Goal: Task Accomplishment & Management: Manage account settings

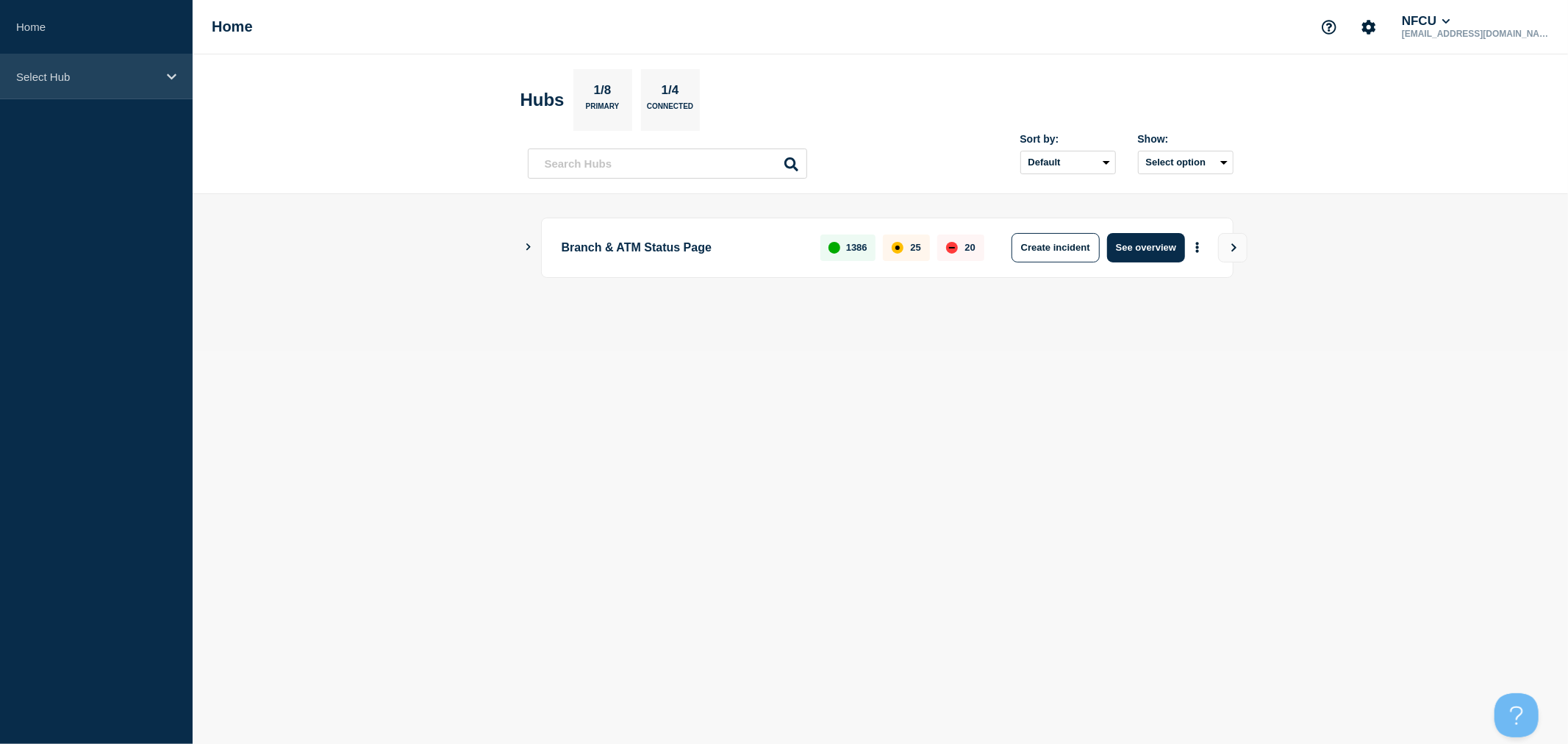
click at [114, 77] on p "Select Hub" at bounding box center [86, 77] width 141 height 12
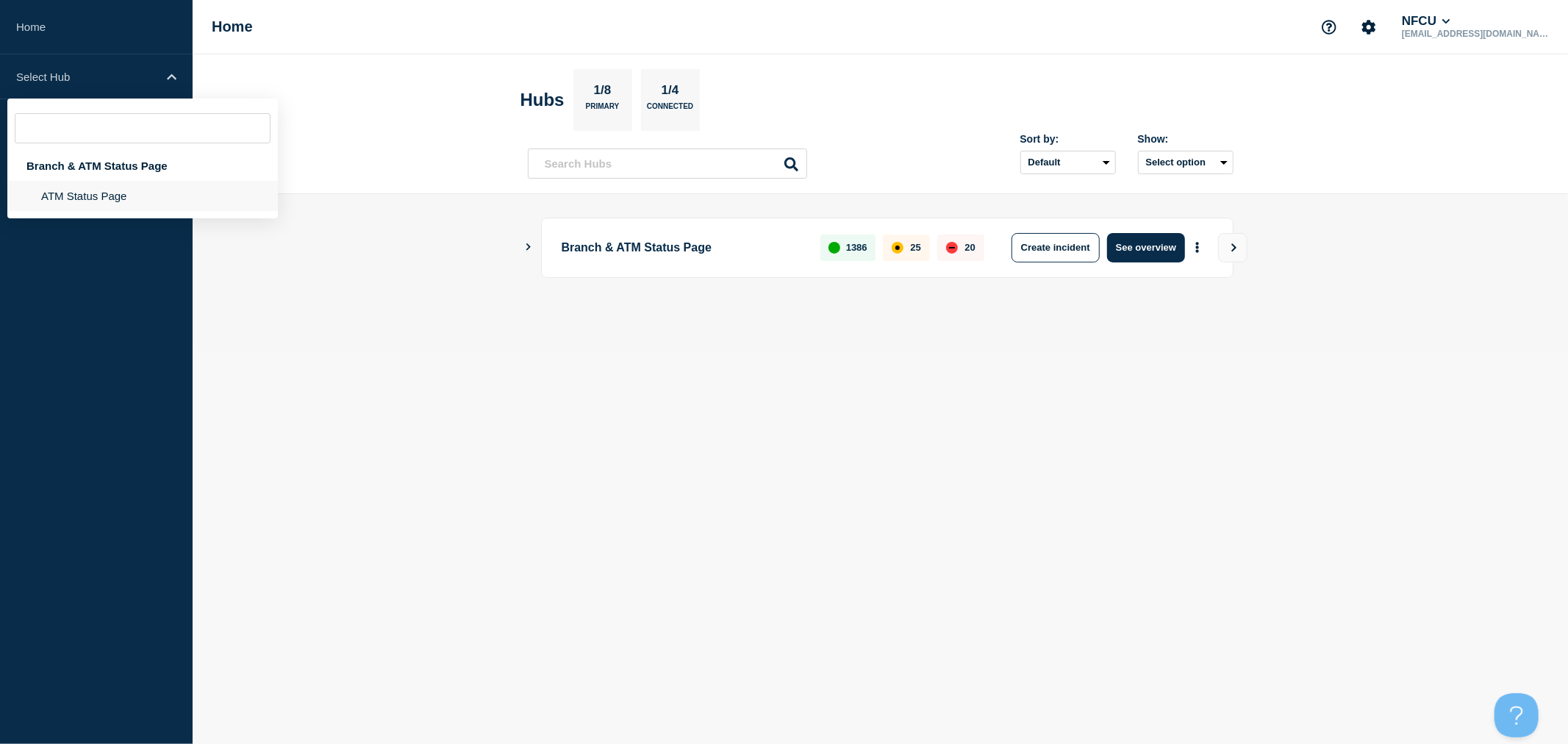
click at [81, 194] on li "ATM Status Page" at bounding box center [142, 195] width 270 height 30
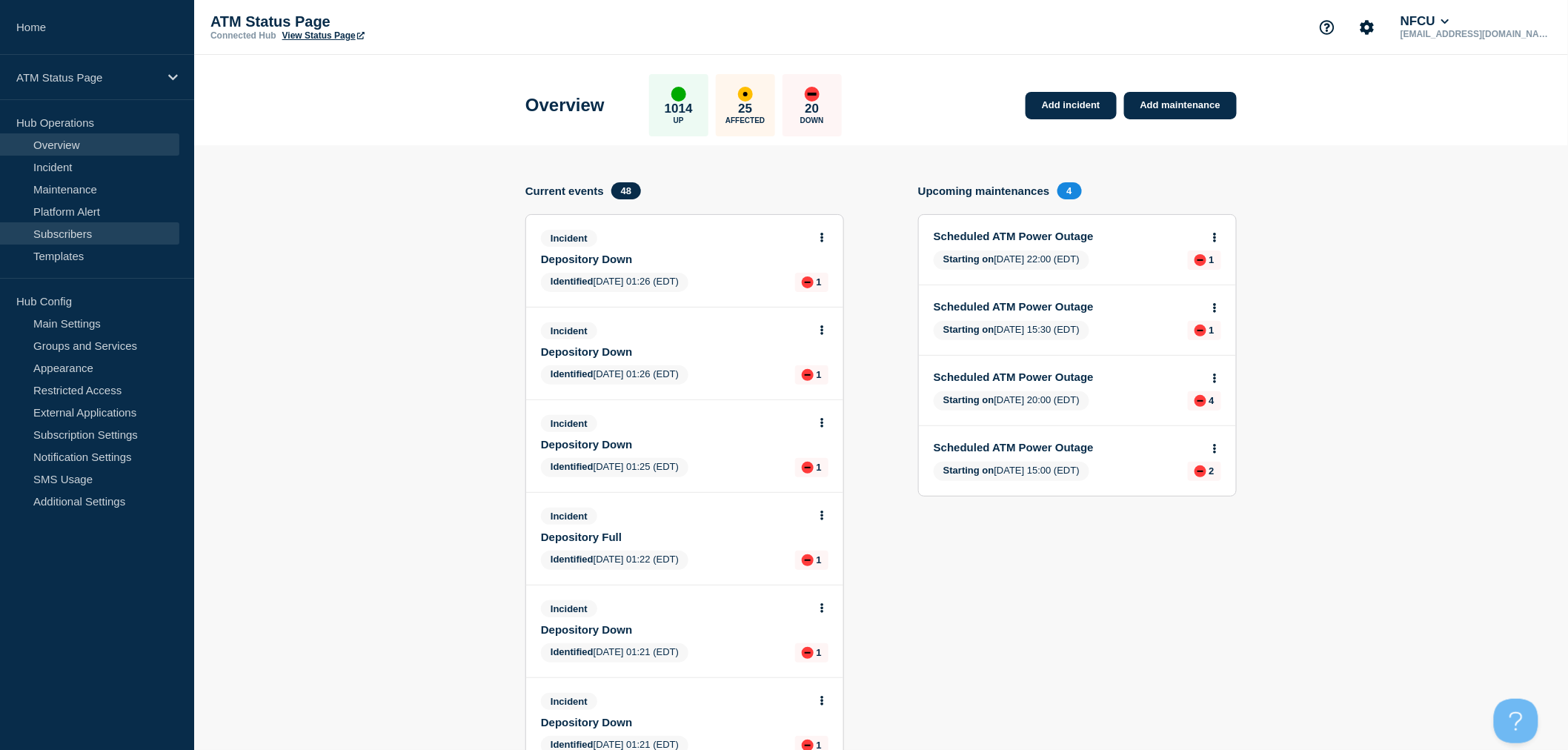
click at [75, 234] on link "Subscribers" at bounding box center [90, 233] width 179 height 22
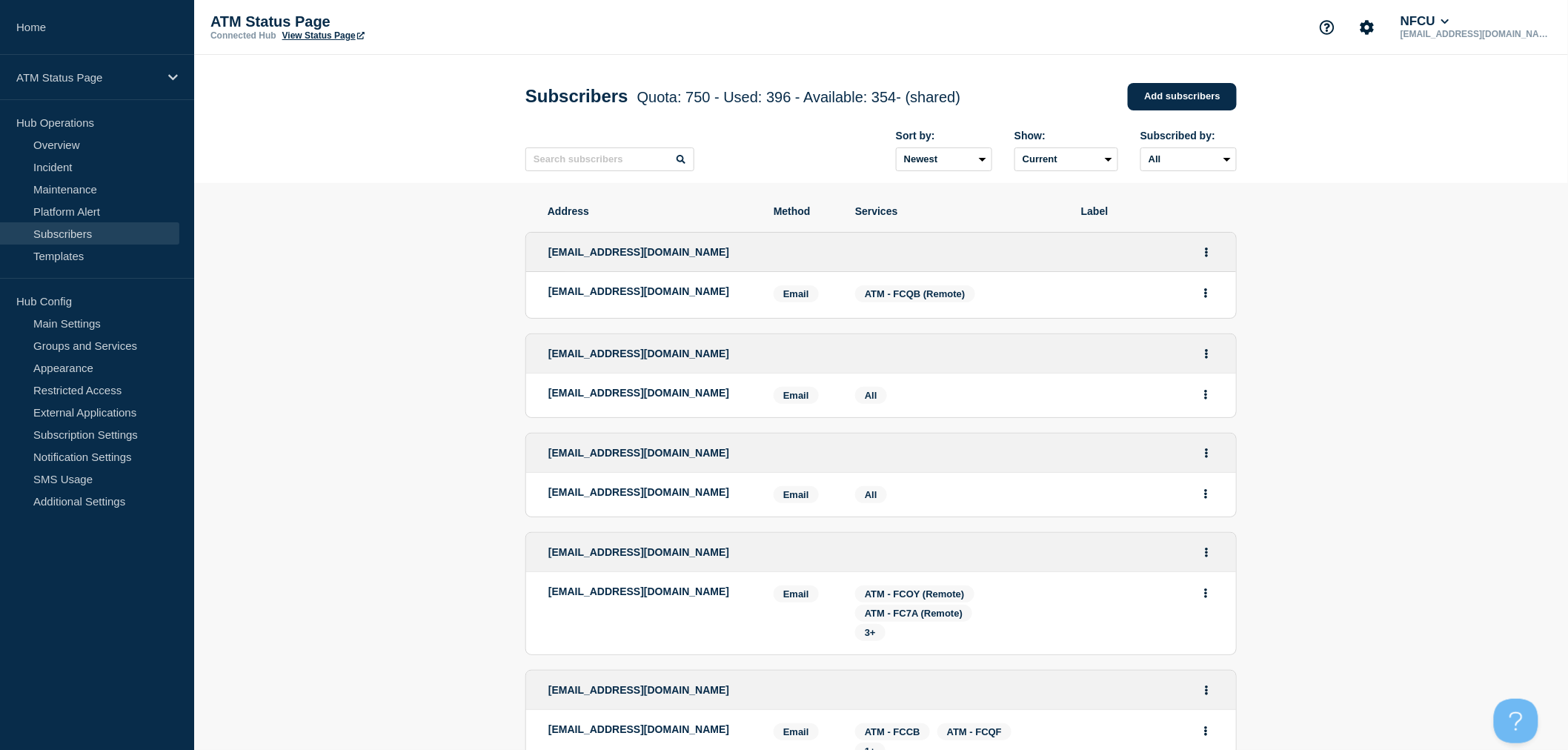
click at [654, 293] on p "zina_marshall@navyfederal.org" at bounding box center [650, 291] width 203 height 12
copy p "zina_marshall@navyfederal.org"
click at [642, 359] on span "crystal_barker@navyfederal.org" at bounding box center [639, 353] width 181 height 12
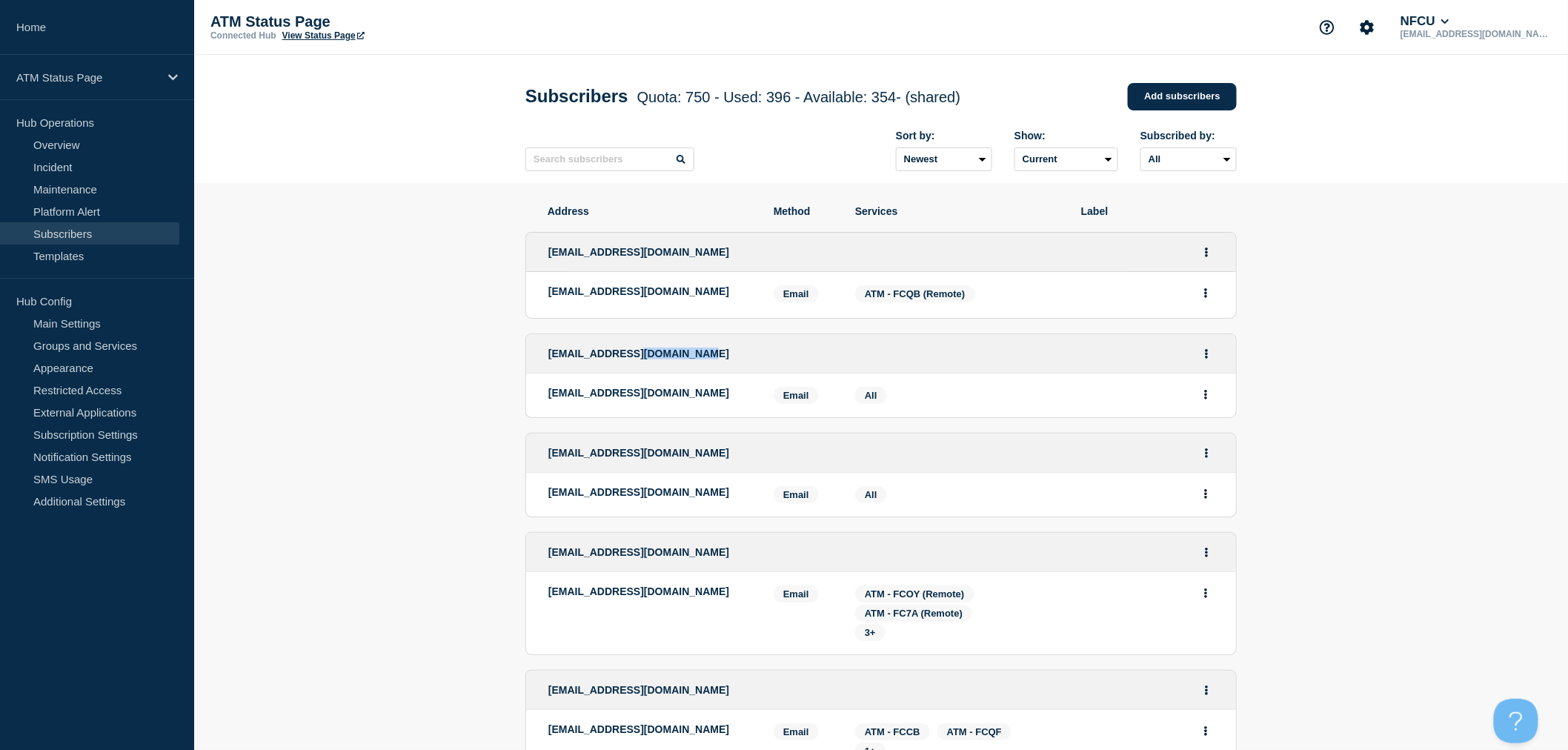
click at [642, 359] on span "crystal_barker@navyfederal.org" at bounding box center [639, 353] width 181 height 12
copy li "crystal_barker@navyfederal.org"
click at [606, 458] on span "shamik_thompson@navyfederal.org" at bounding box center [639, 453] width 181 height 12
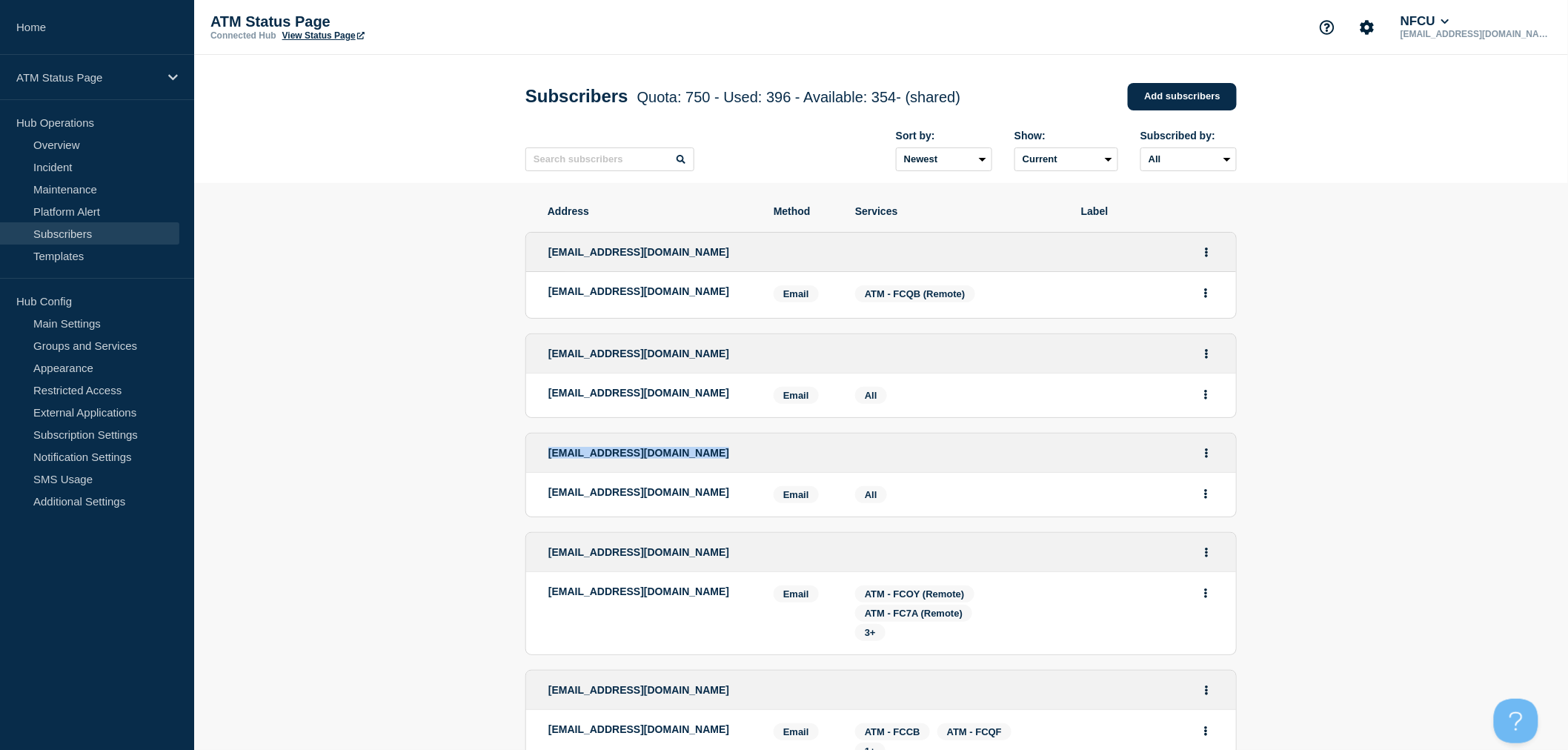
click at [606, 458] on span "shamik_thompson@navyfederal.org" at bounding box center [639, 453] width 181 height 12
copy li "shamik_thompson@navyfederal.org"
click at [595, 557] on span "india_fox@navyfederal.org" at bounding box center [639, 551] width 181 height 12
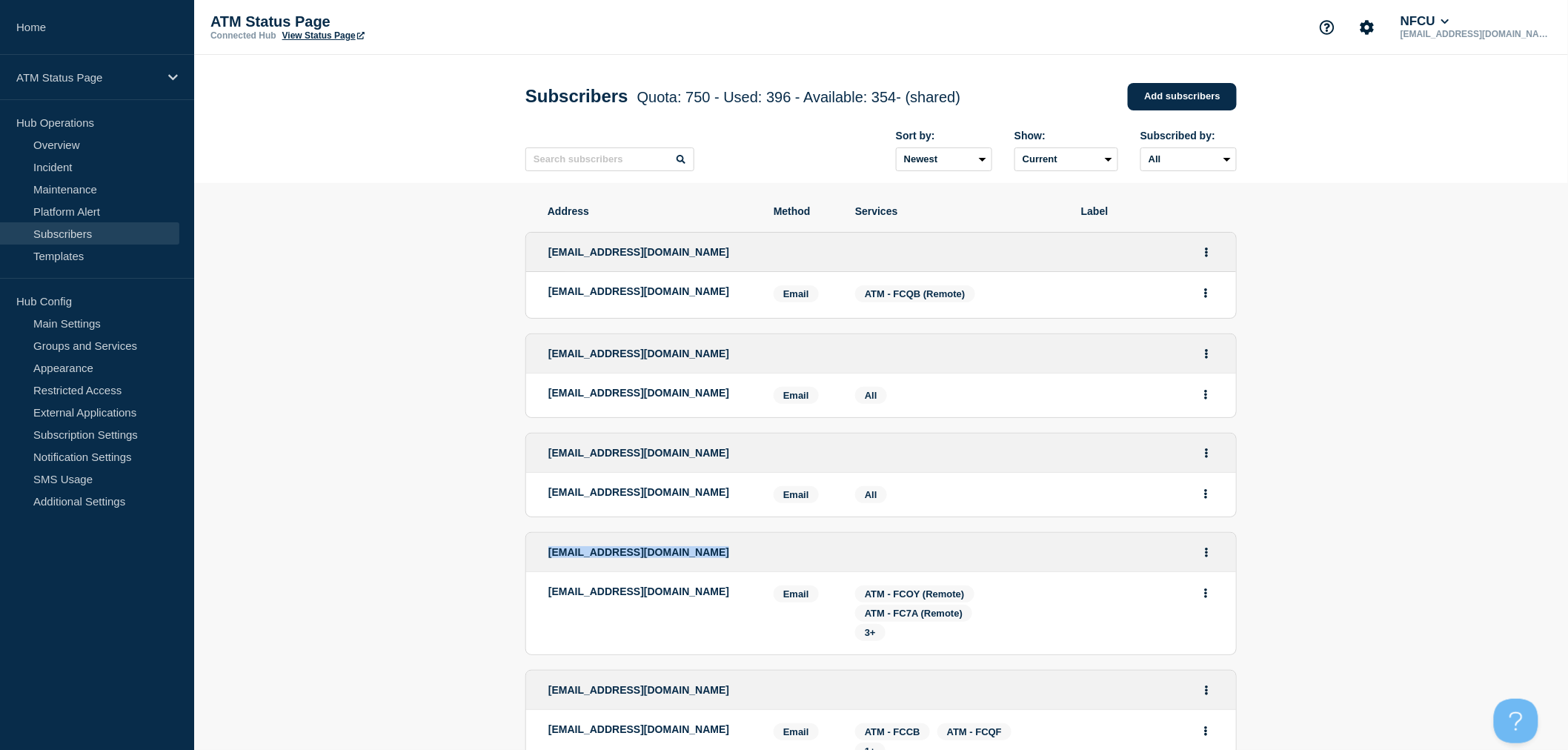
copy li "india_fox@navyfederal.org"
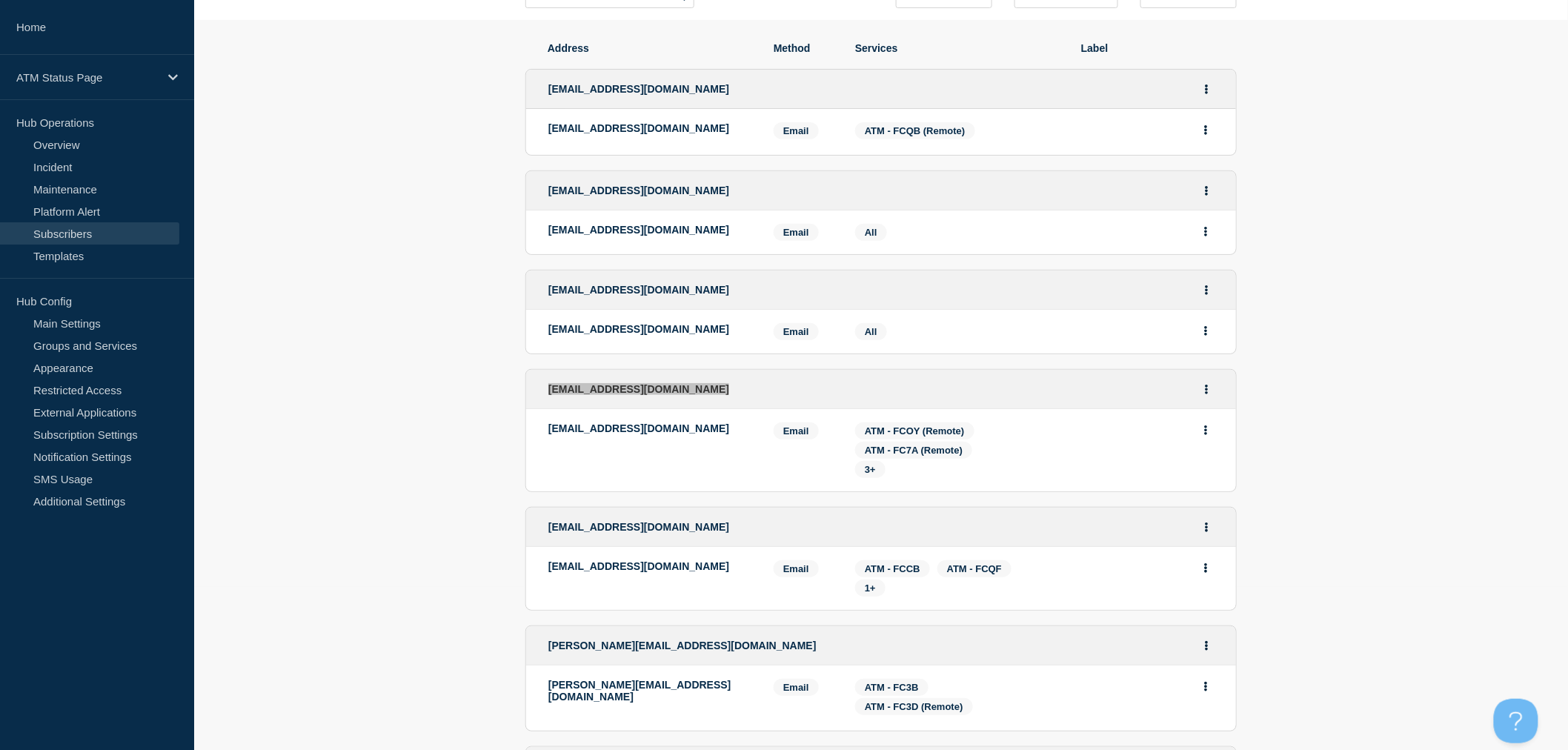
scroll to position [164, 0]
click at [579, 528] on span "tiffany_bonilla@navyfederal.org" at bounding box center [639, 525] width 181 height 12
copy li "tiffany_bonilla@navyfederal.org"
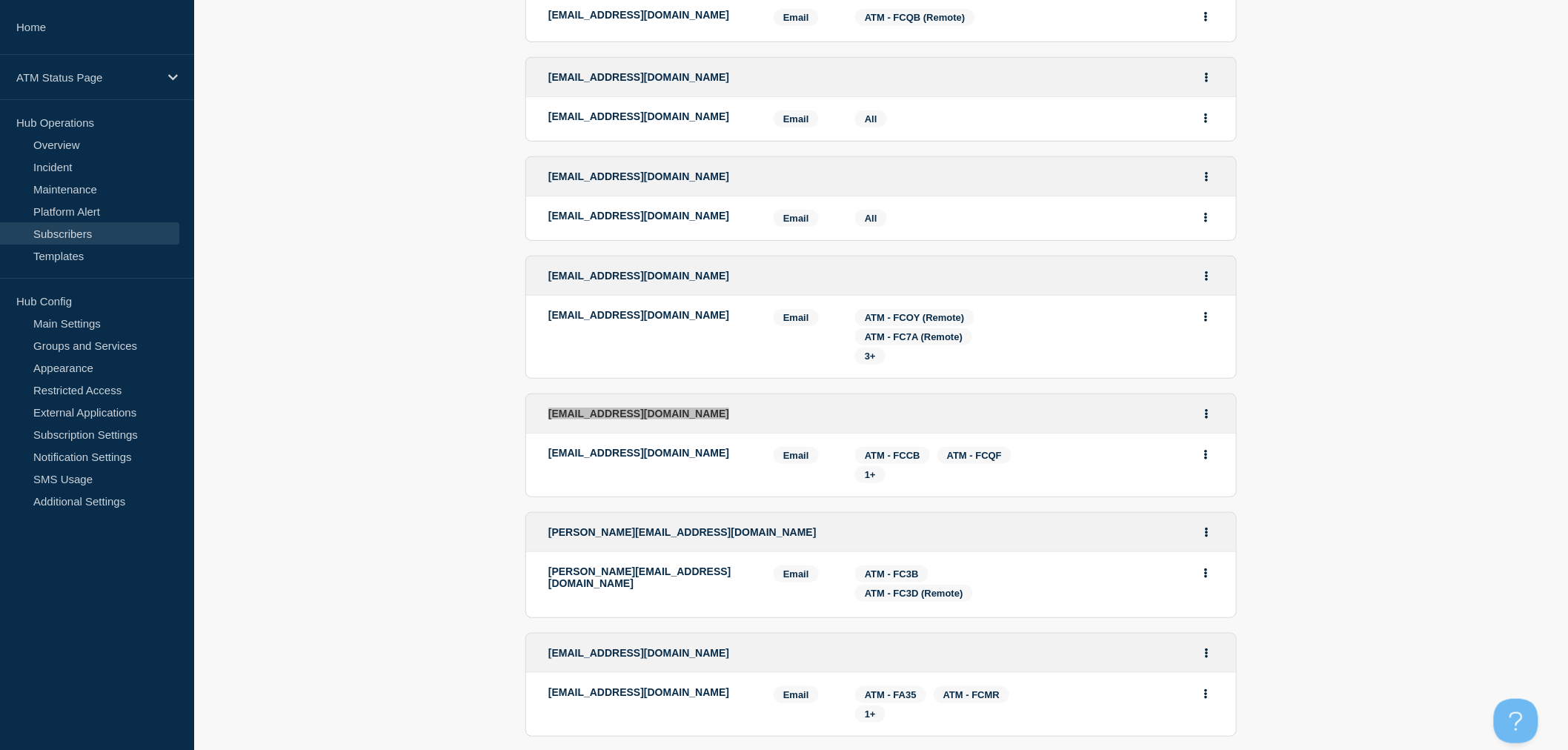
scroll to position [411, 0]
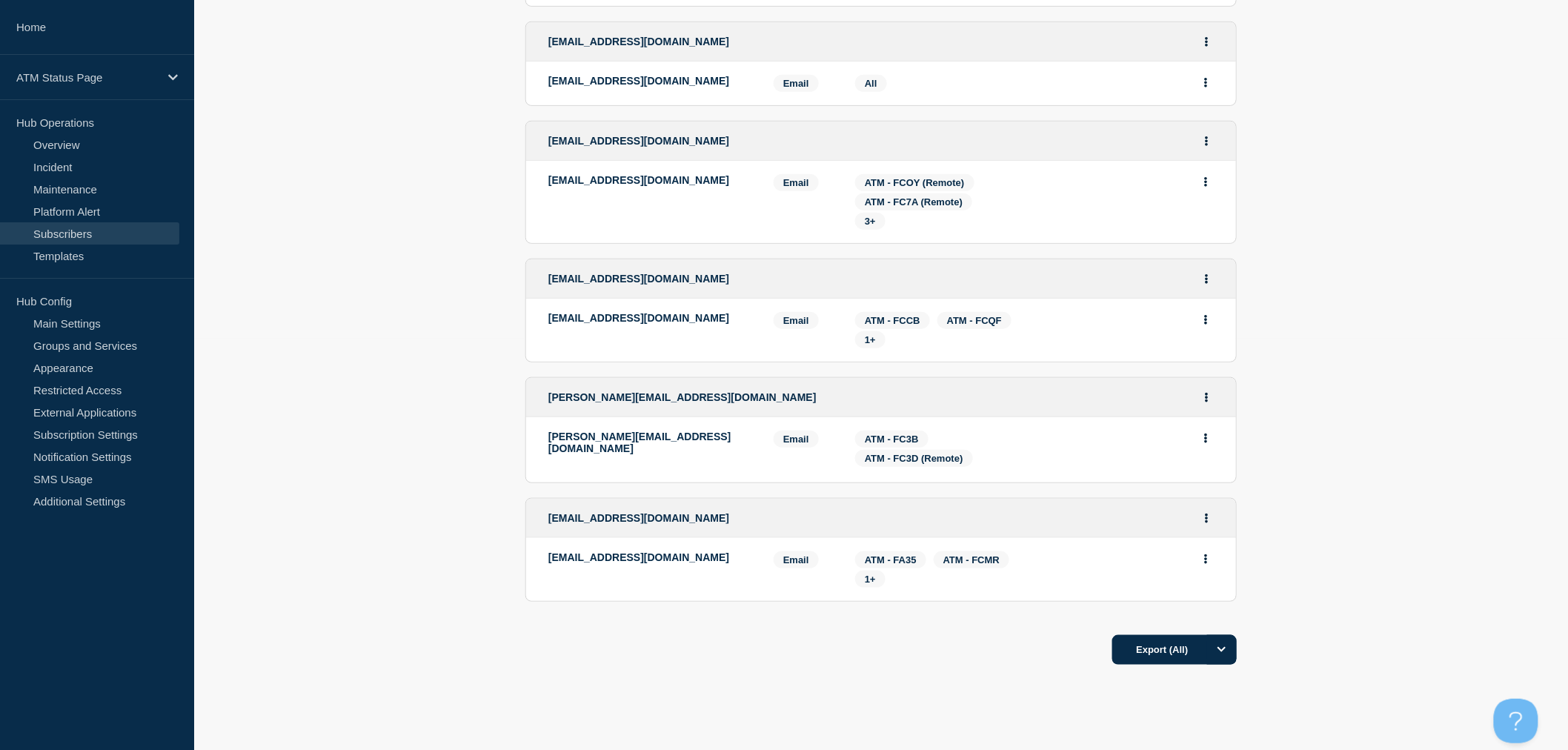
click at [595, 391] on div "vanessa_nunez@navyfederal.org" at bounding box center [881, 398] width 710 height 39
copy li "vanessa_nunez@navyfederal.org"
click at [588, 521] on span "elizabeth_coleman@navyfederal.org" at bounding box center [639, 517] width 181 height 12
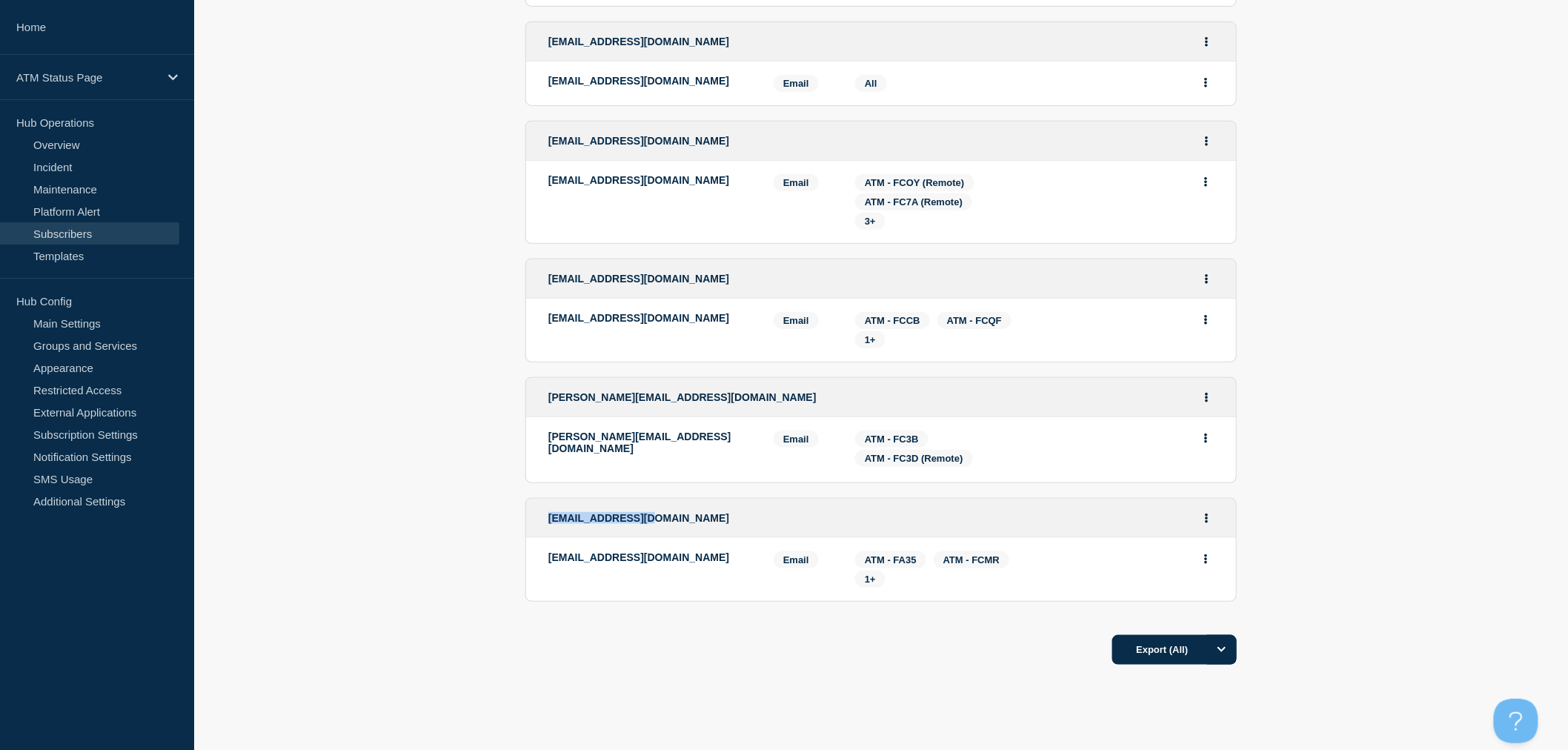
click at [588, 521] on span "elizabeth_coleman@navyfederal.org" at bounding box center [639, 517] width 181 height 12
copy li "elizabeth_coleman@navyfederal.org"
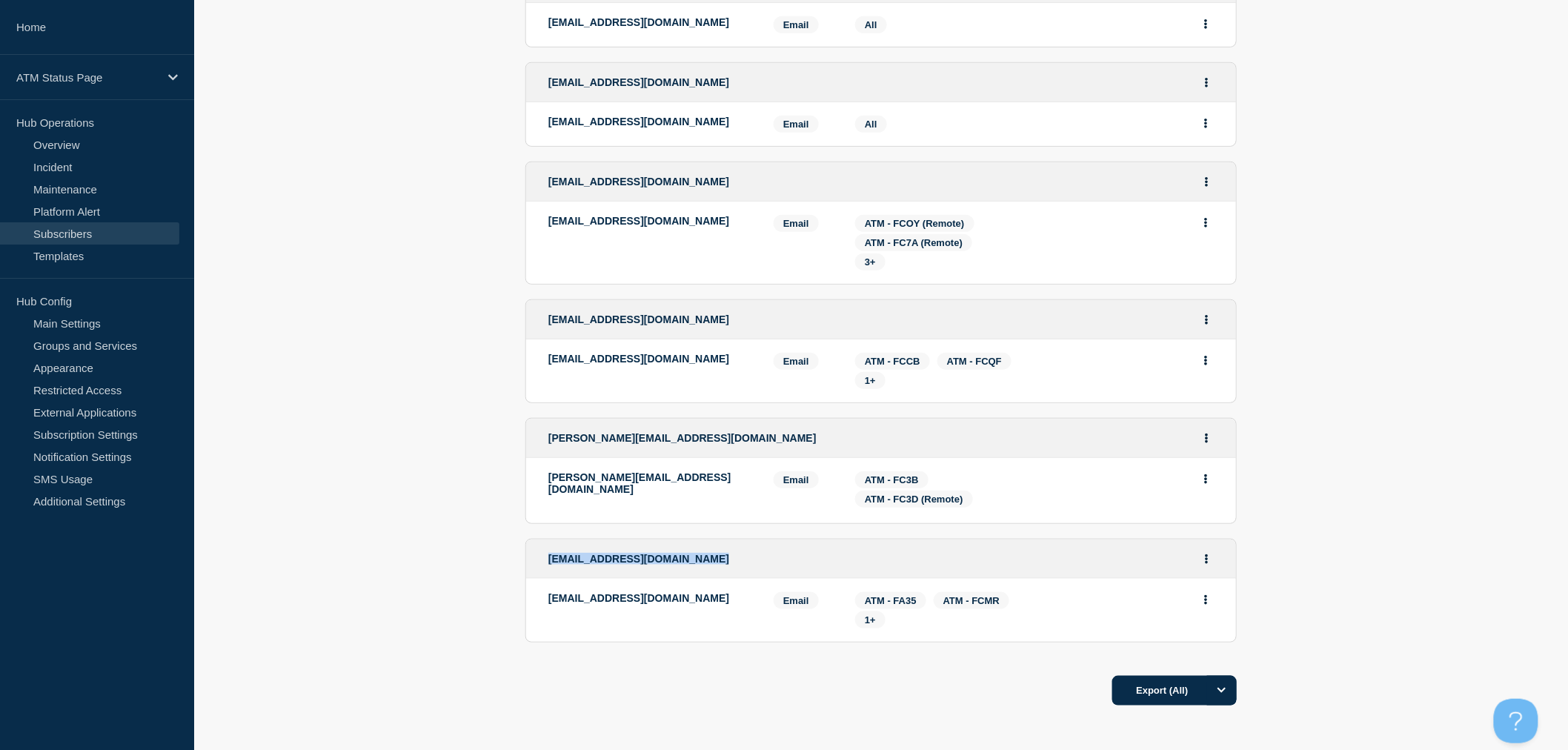
scroll to position [213, 0]
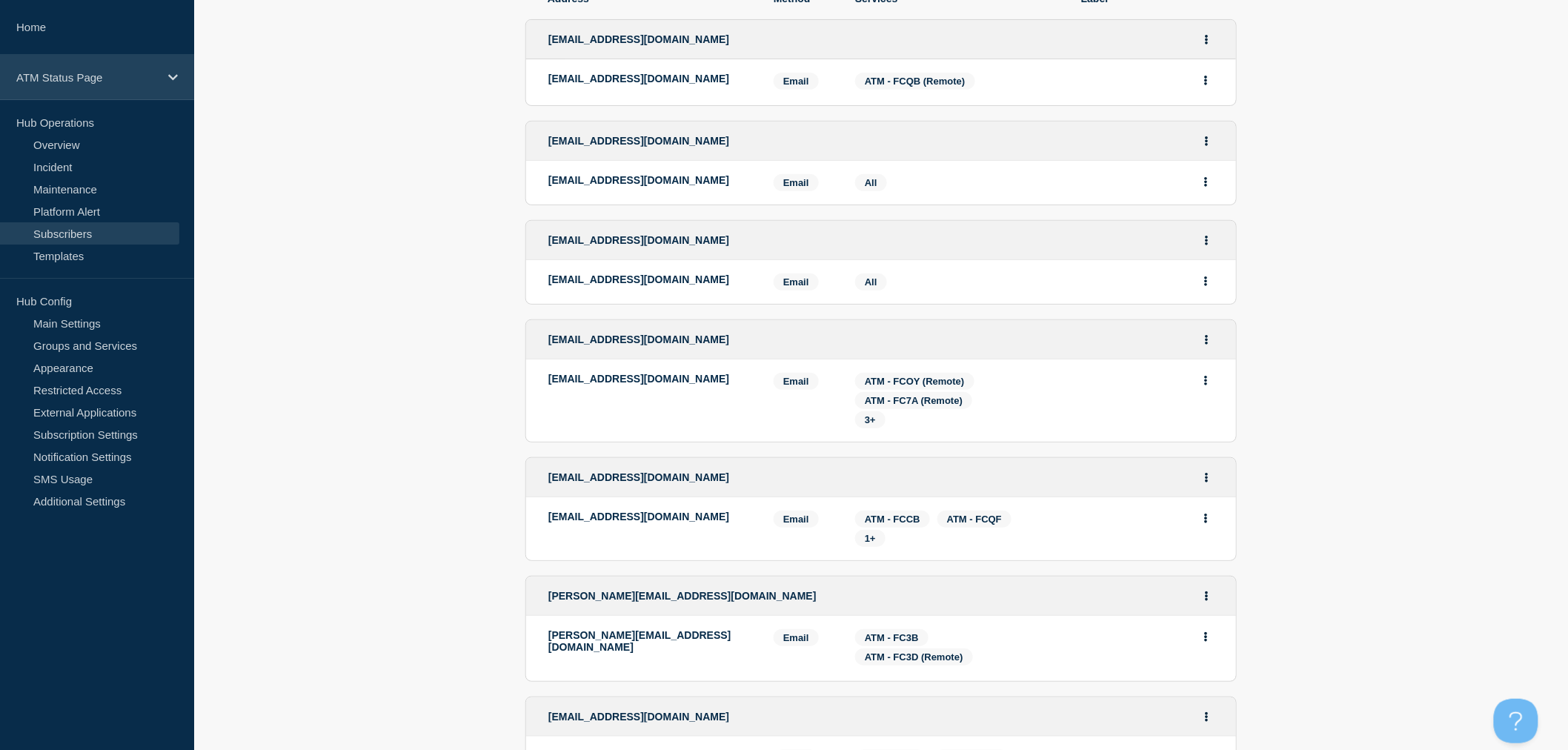
click at [160, 80] on div "ATM Status Page" at bounding box center [97, 77] width 194 height 45
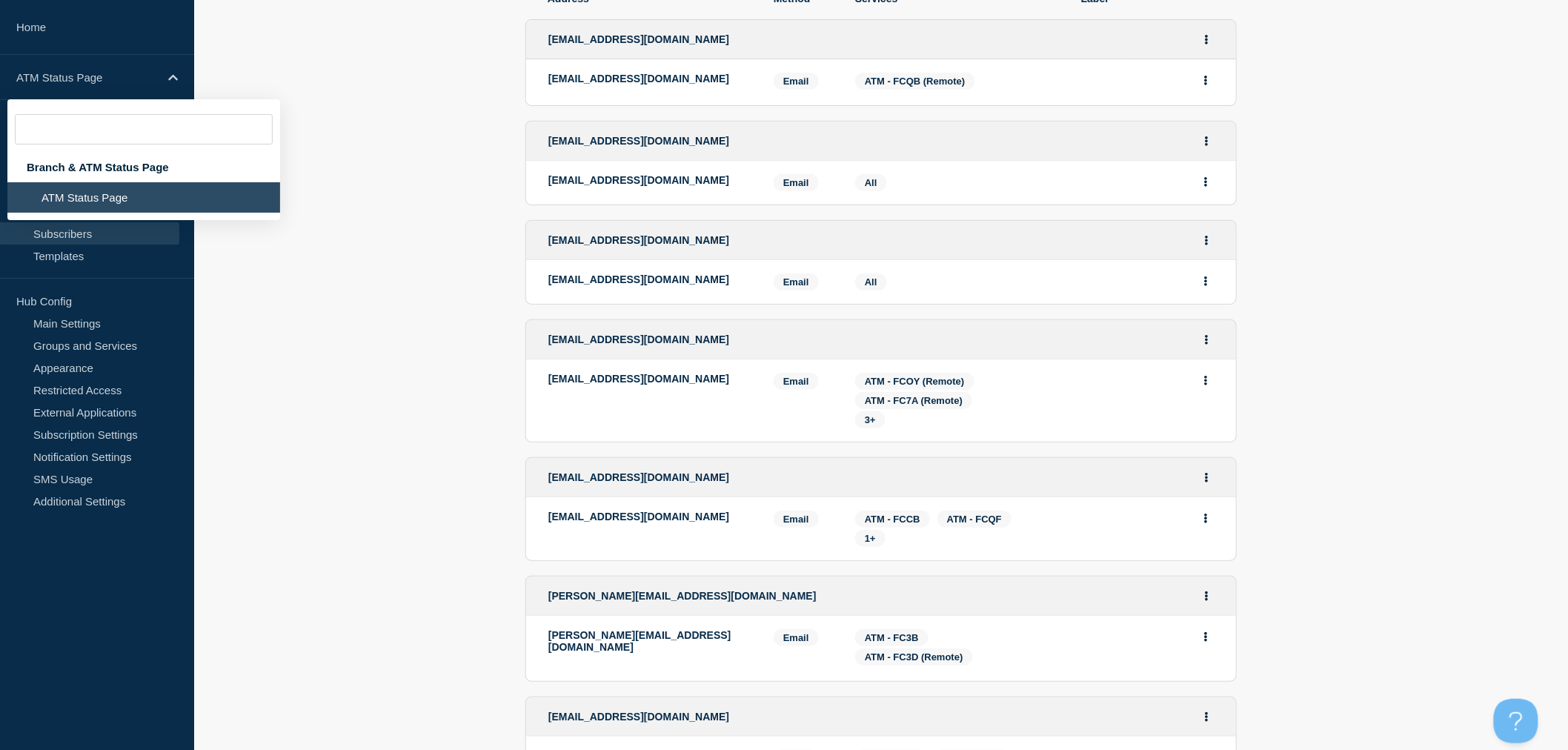
click at [108, 190] on li "ATM Status Page" at bounding box center [143, 197] width 272 height 30
click at [114, 169] on div "Branch & ATM Status Page" at bounding box center [143, 167] width 272 height 30
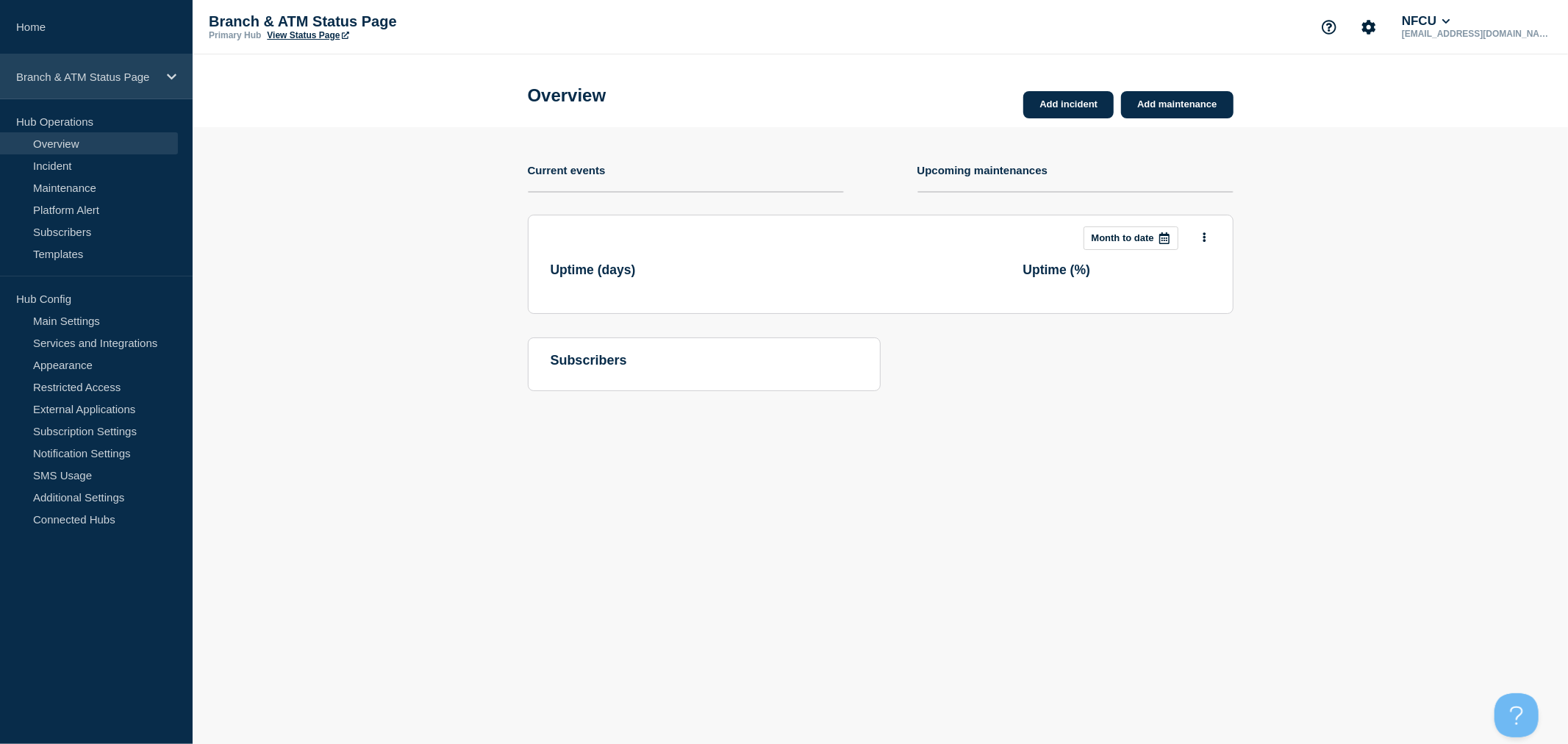
click at [127, 79] on p "Branch & ATM Status Page" at bounding box center [86, 77] width 141 height 12
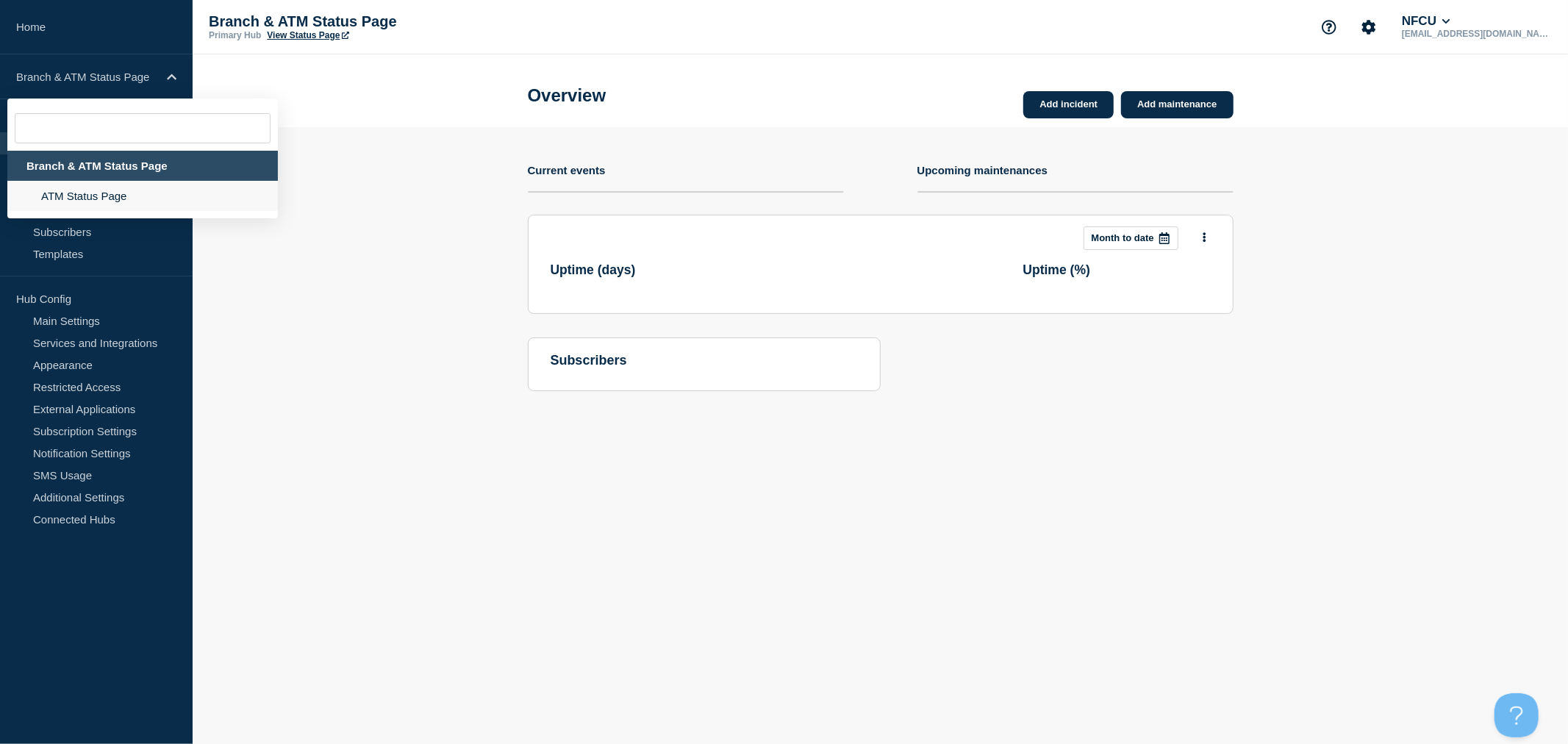
click at [104, 187] on li "ATM Status Page" at bounding box center [142, 195] width 270 height 30
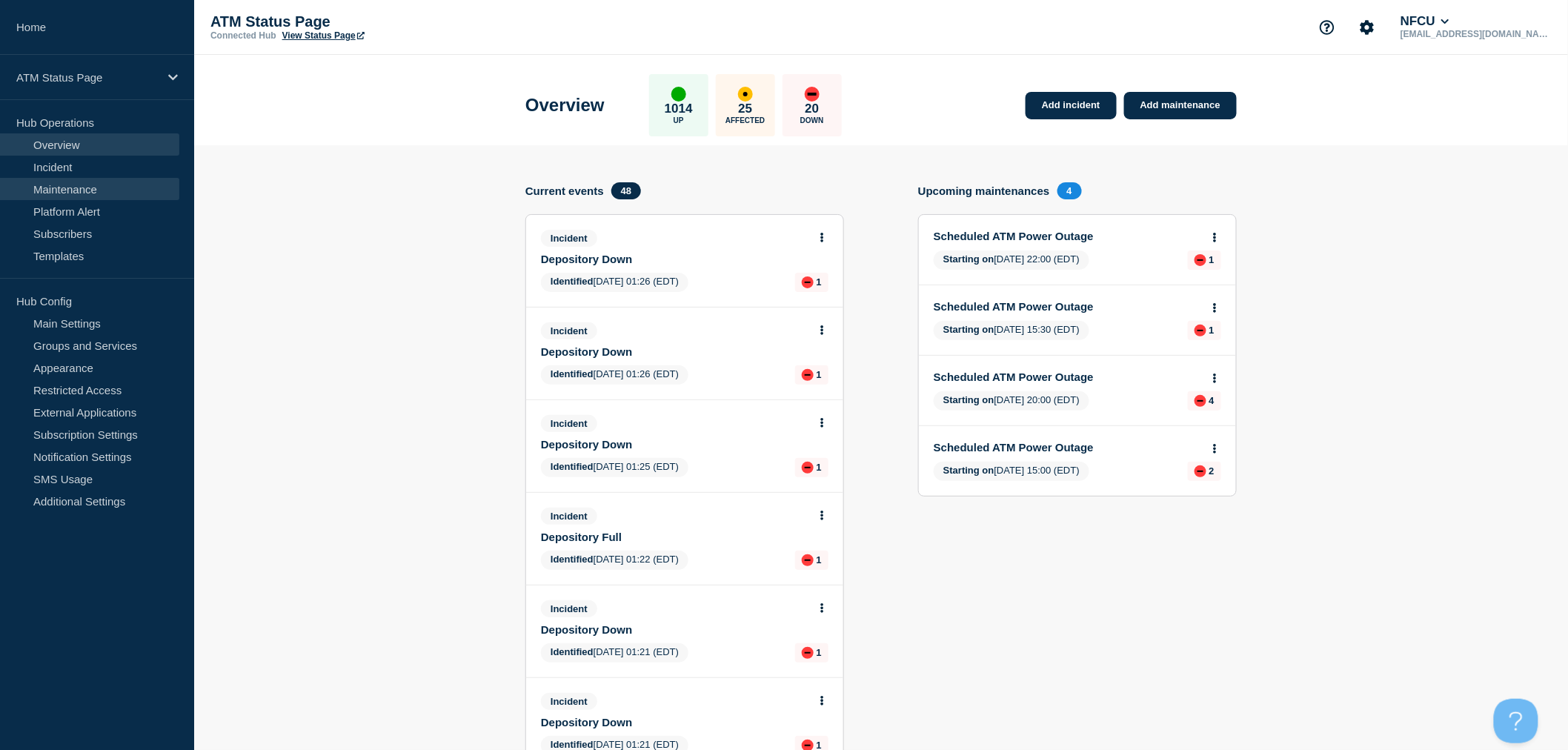
click at [107, 188] on link "Maintenance" at bounding box center [90, 188] width 179 height 22
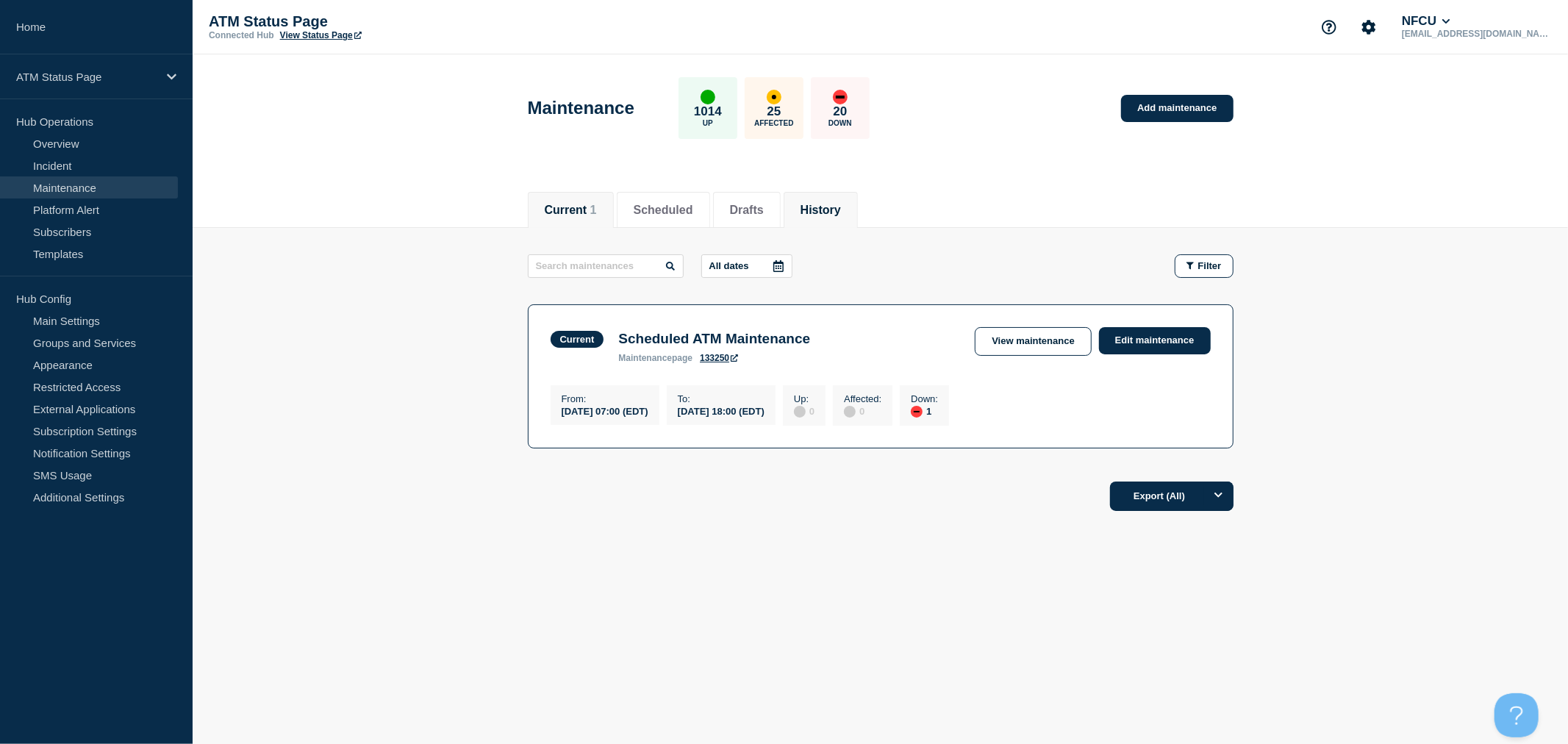
click at [777, 210] on button "History" at bounding box center [821, 210] width 40 height 13
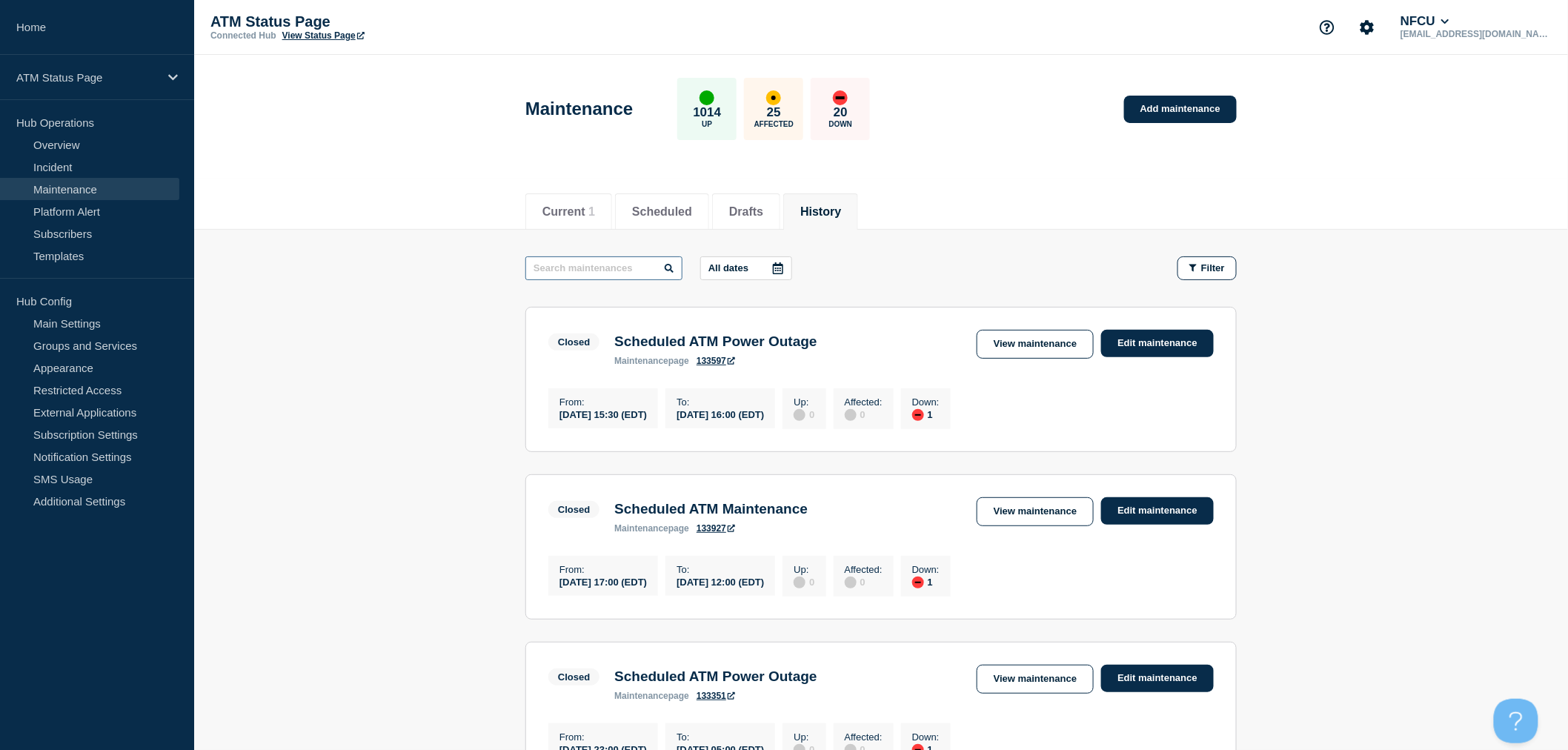
click at [613, 272] on input "text" at bounding box center [603, 268] width 157 height 24
type input "network"
click at [783, 346] on link "View maintenance" at bounding box center [1036, 344] width 117 height 29
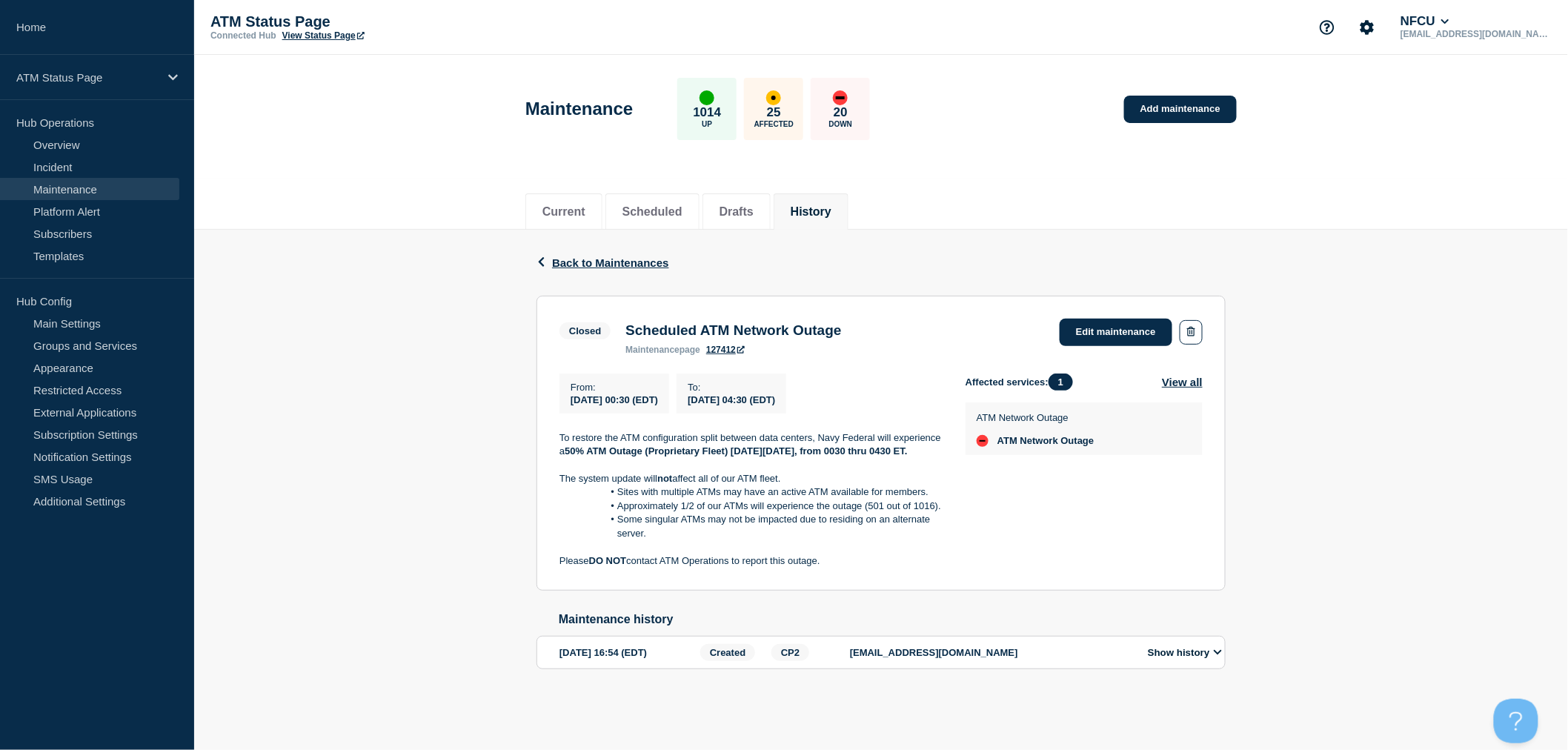
click at [783, 248] on div "Back Back to Maintenances Closed Scheduled ATM Network Outage From 2025-05-11 0…" at bounding box center [881, 473] width 1374 height 487
drag, startPoint x: 1358, startPoint y: 236, endPoint x: 1264, endPoint y: 255, distance: 95.9
click at [783, 236] on div "Back Back to Maintenances Closed Scheduled ATM Network Outage From 2025-05-11 0…" at bounding box center [881, 473] width 1374 height 487
click at [783, 493] on div "Back Back to Maintenances Closed Scheduled ATM Network Outage From 2025-05-11 0…" at bounding box center [881, 473] width 1374 height 487
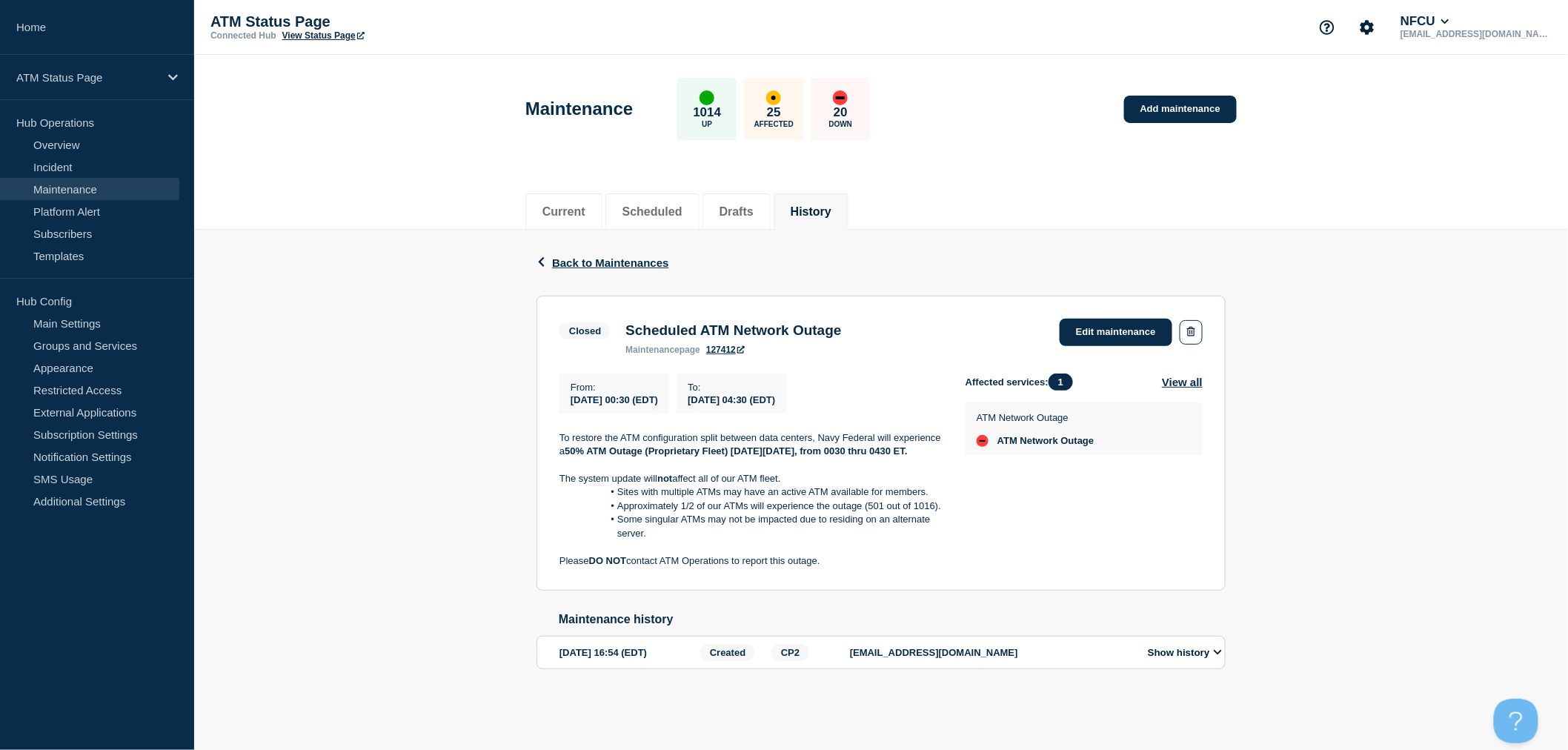
click at [783, 489] on div "Back Back to Maintenances Closed Scheduled ATM Network Outage From 2025-05-11 0…" at bounding box center [881, 473] width 1374 height 487
click at [783, 519] on div "Back Back to Maintenances Closed Scheduled ATM Network Outage From 2025-05-11 0…" at bounding box center [881, 473] width 1374 height 487
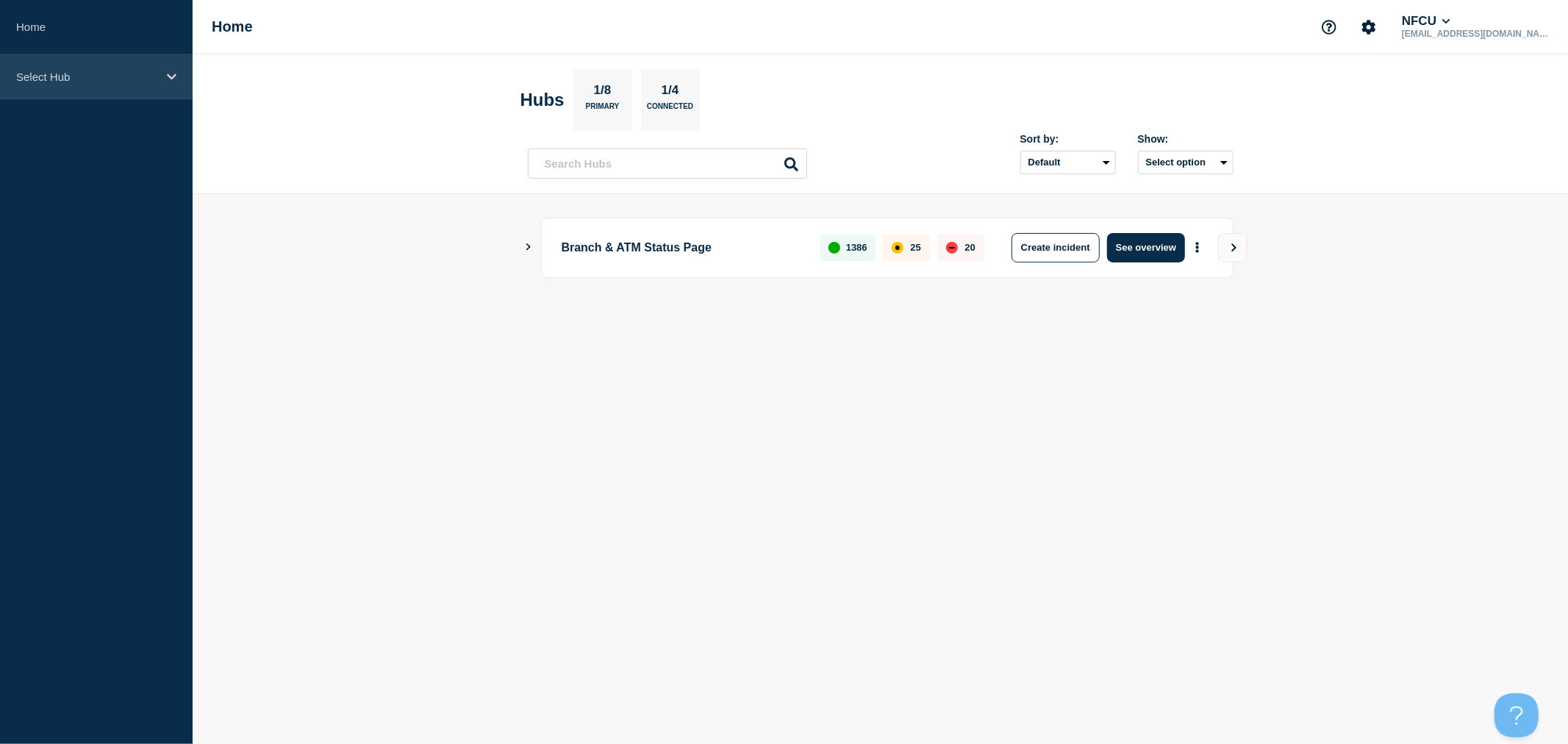
drag, startPoint x: 77, startPoint y: 77, endPoint x: 64, endPoint y: 96, distance: 23.0
click at [77, 77] on p "Select Hub" at bounding box center [86, 77] width 141 height 12
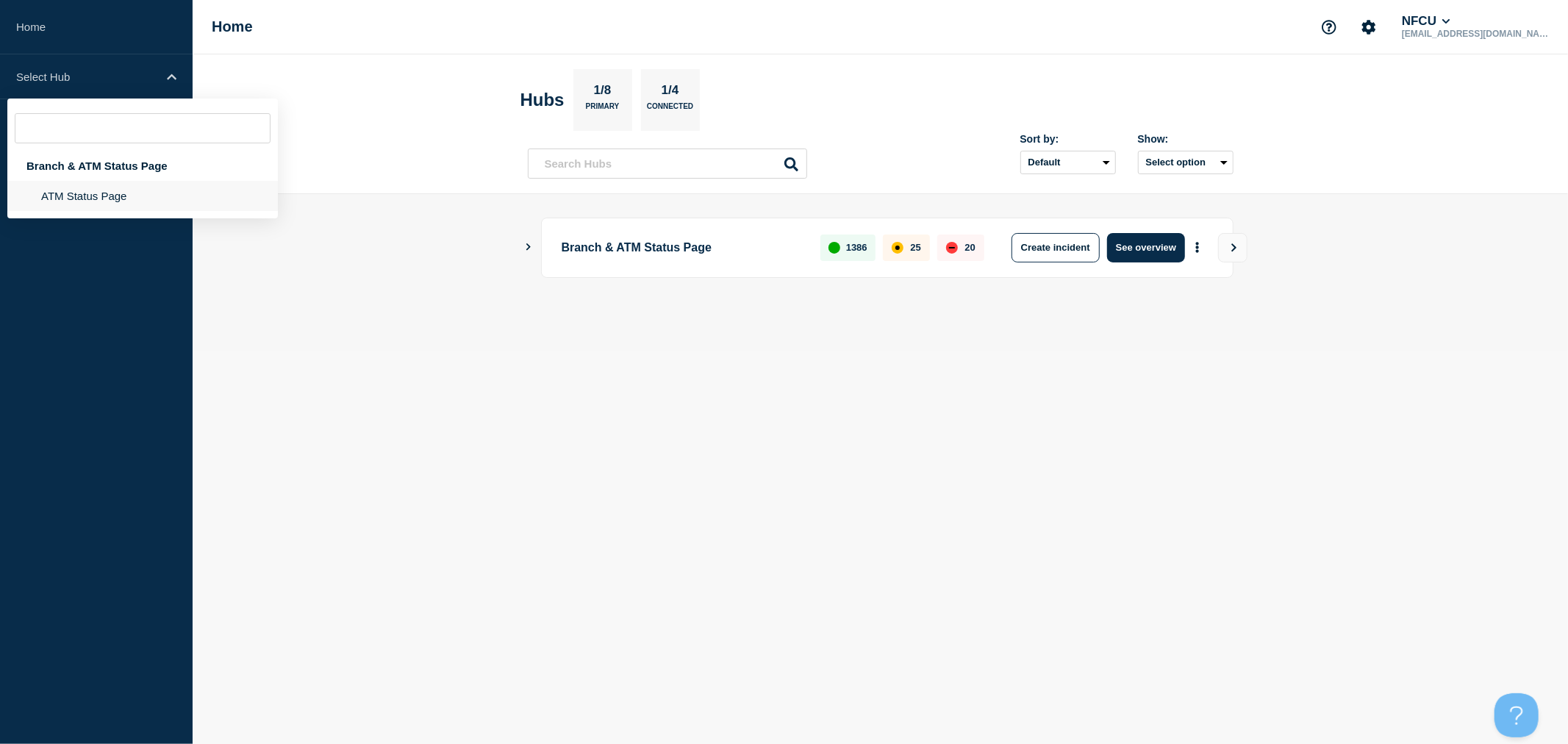
click at [57, 186] on li "ATM Status Page" at bounding box center [142, 195] width 270 height 30
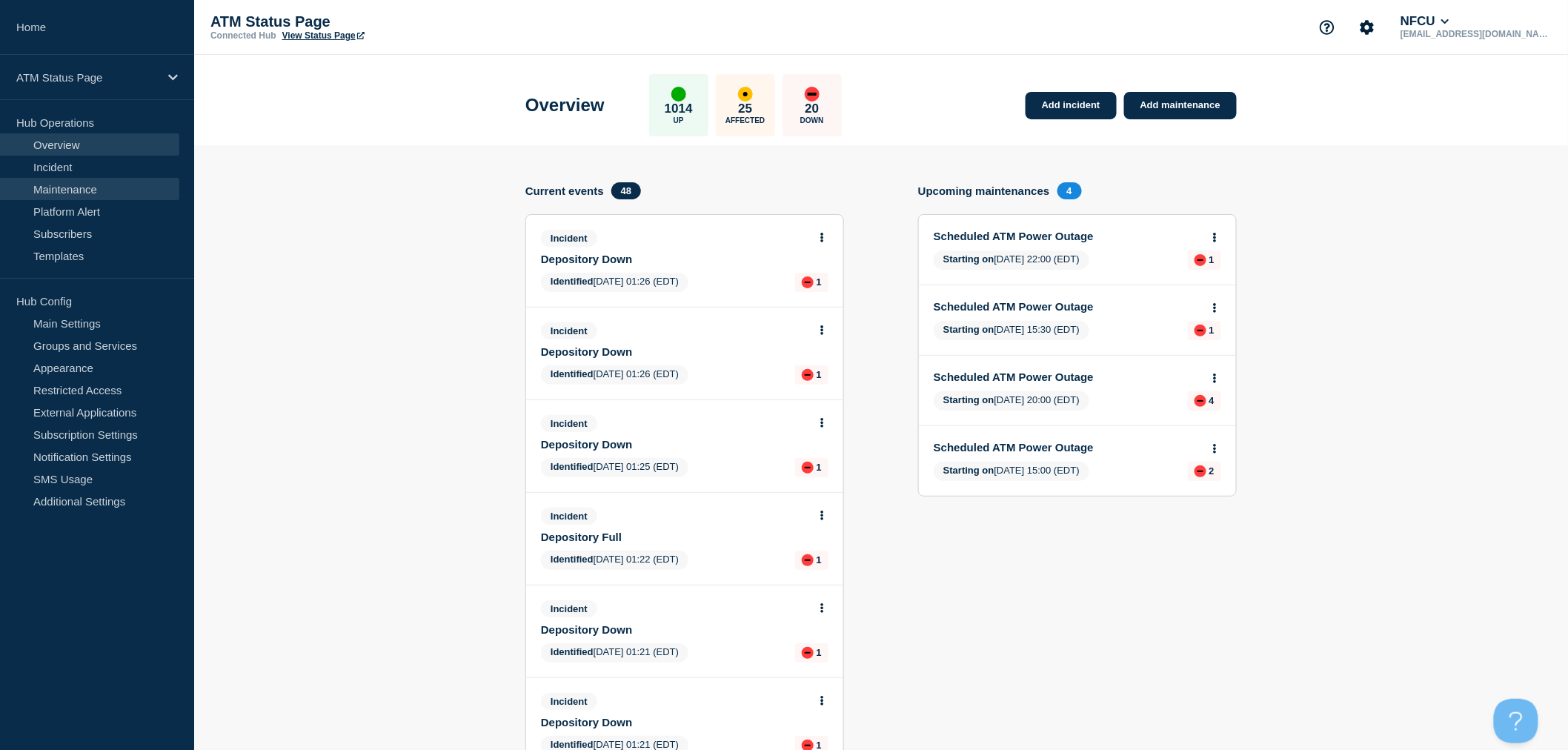
click at [91, 180] on link "Maintenance" at bounding box center [90, 188] width 179 height 22
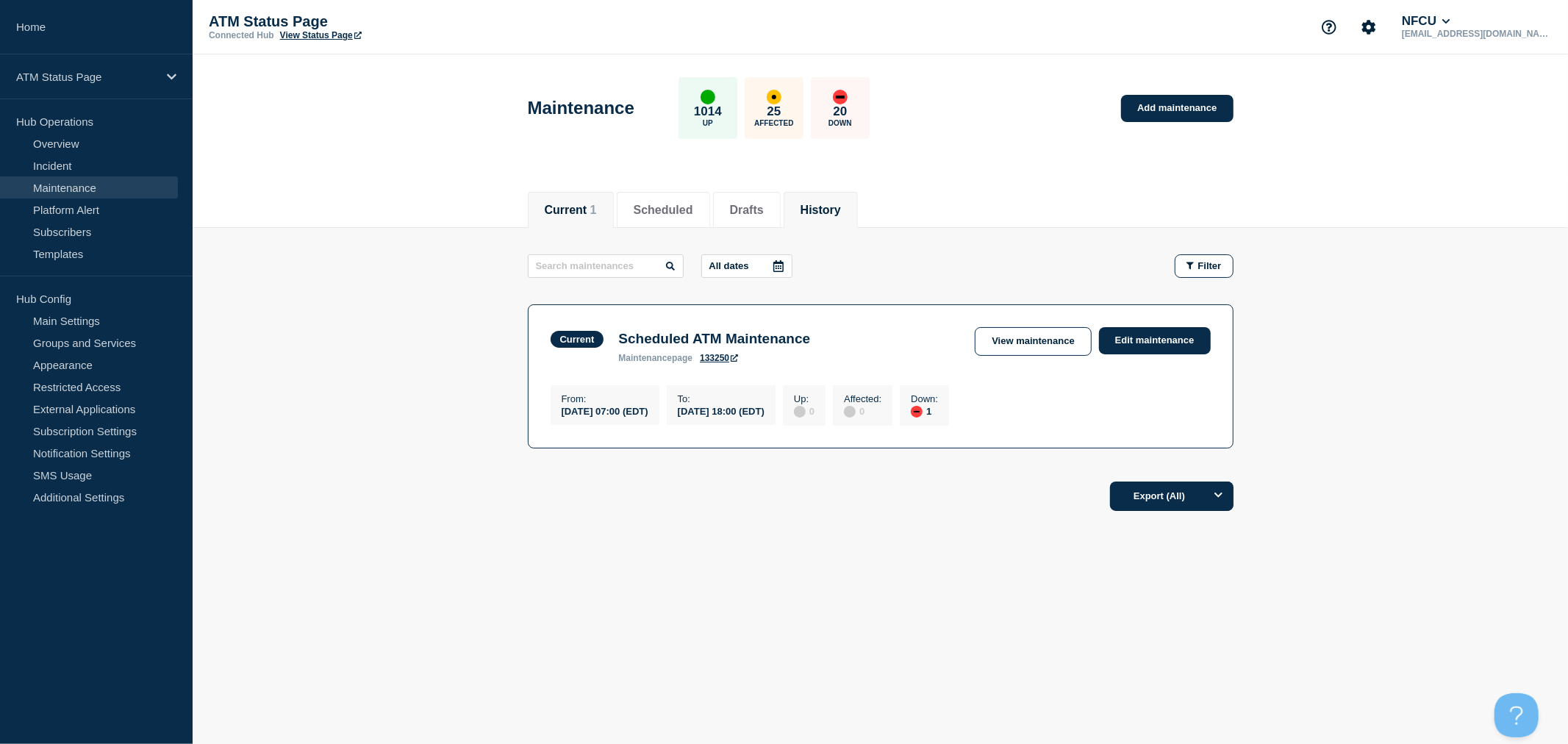
click at [841, 210] on button "History" at bounding box center [821, 210] width 40 height 13
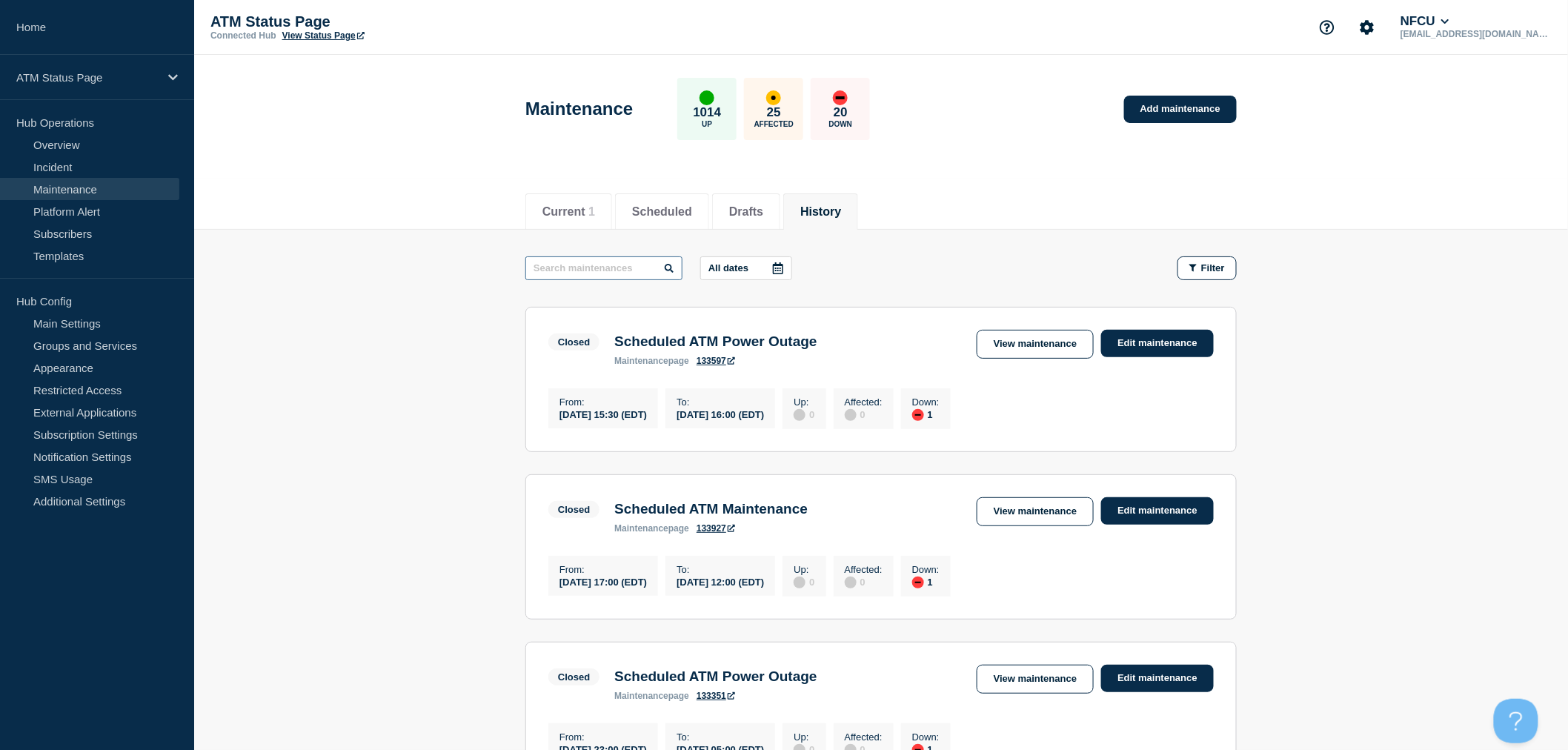
click at [582, 269] on input "text" at bounding box center [603, 268] width 157 height 24
type input "network"
click at [1134, 347] on link "Edit maintenance" at bounding box center [1157, 343] width 113 height 28
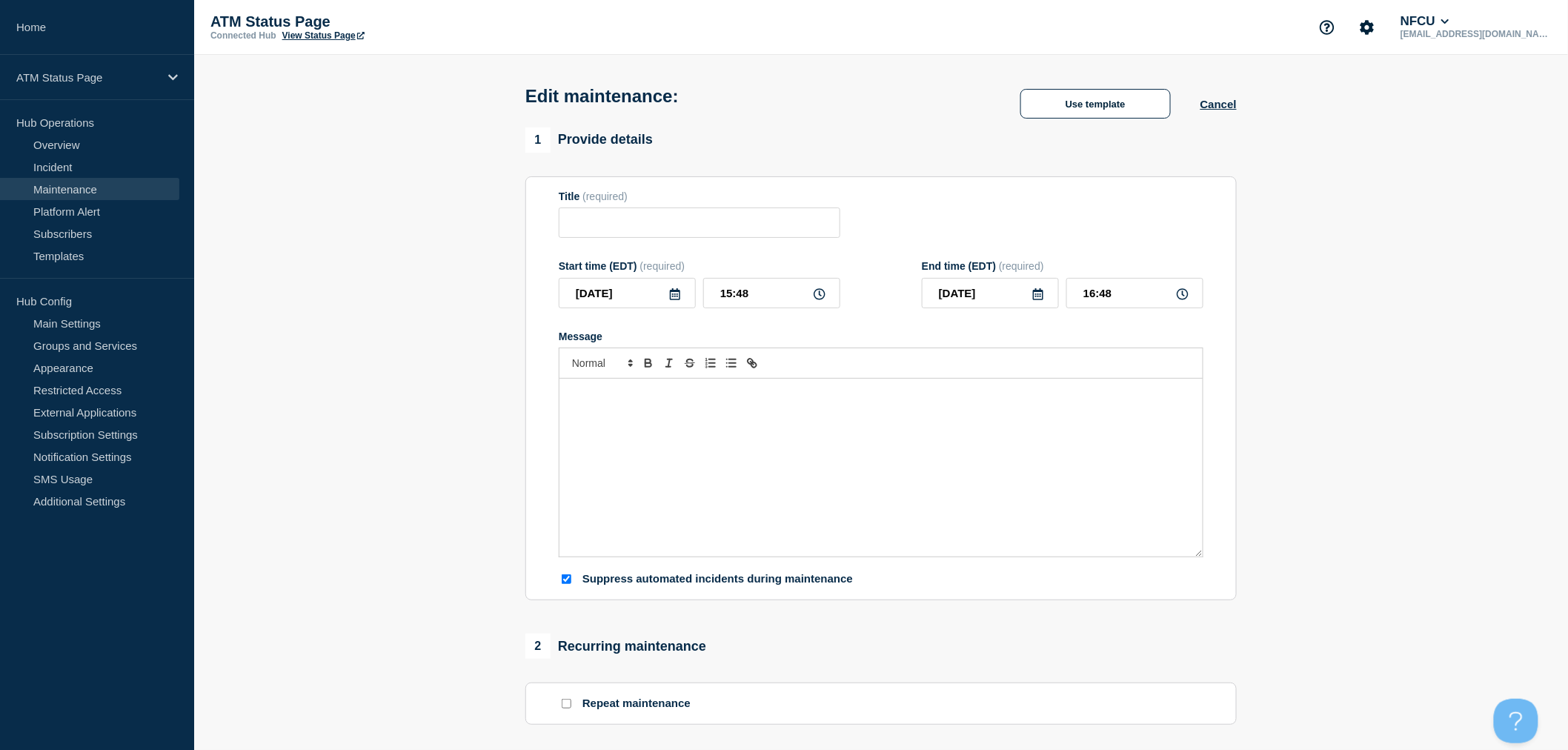
type input "Scheduled ATM Network Outage"
type input "2025-05-11"
type input "00:30"
type input "2025-05-11"
type input "04:30"
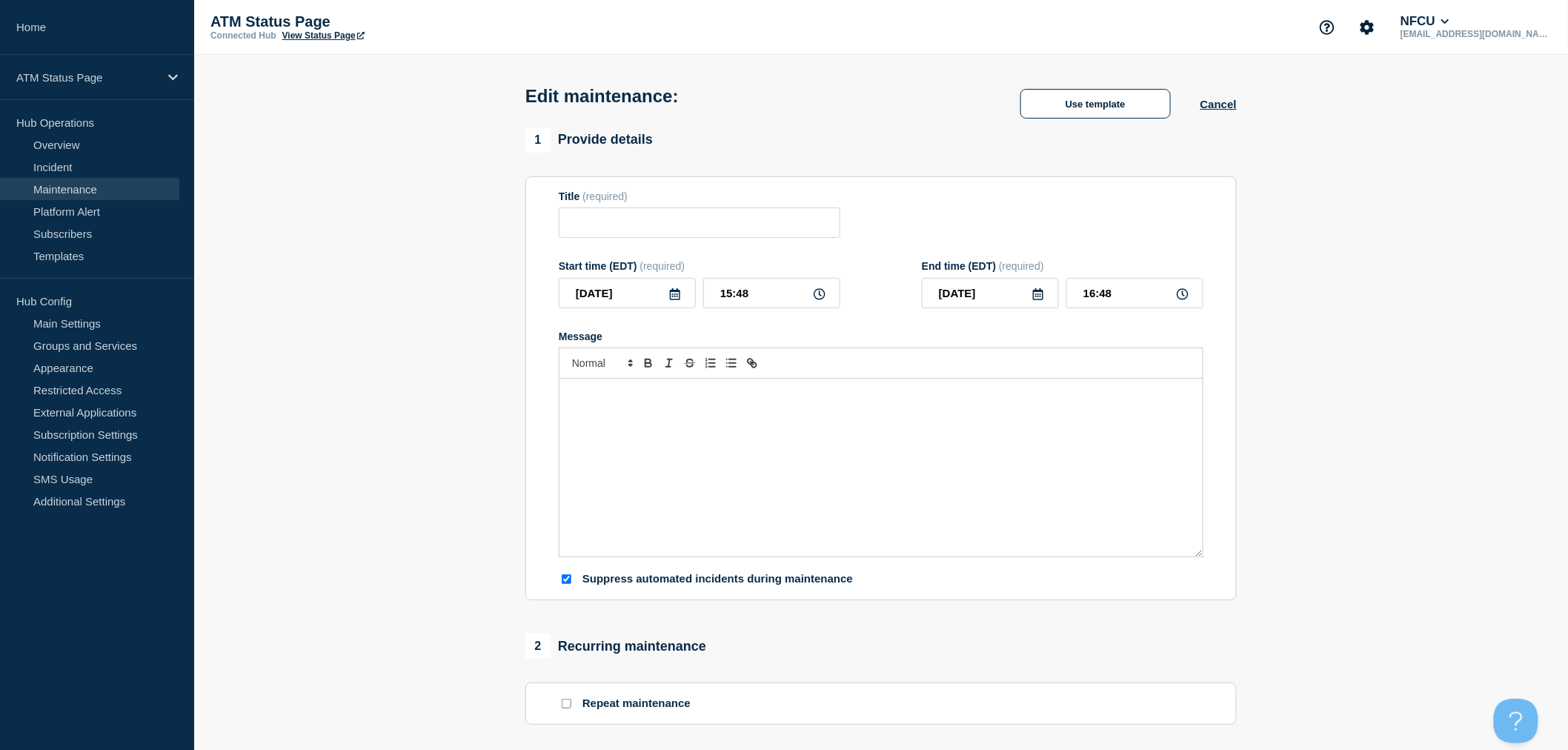
checkbox input "true"
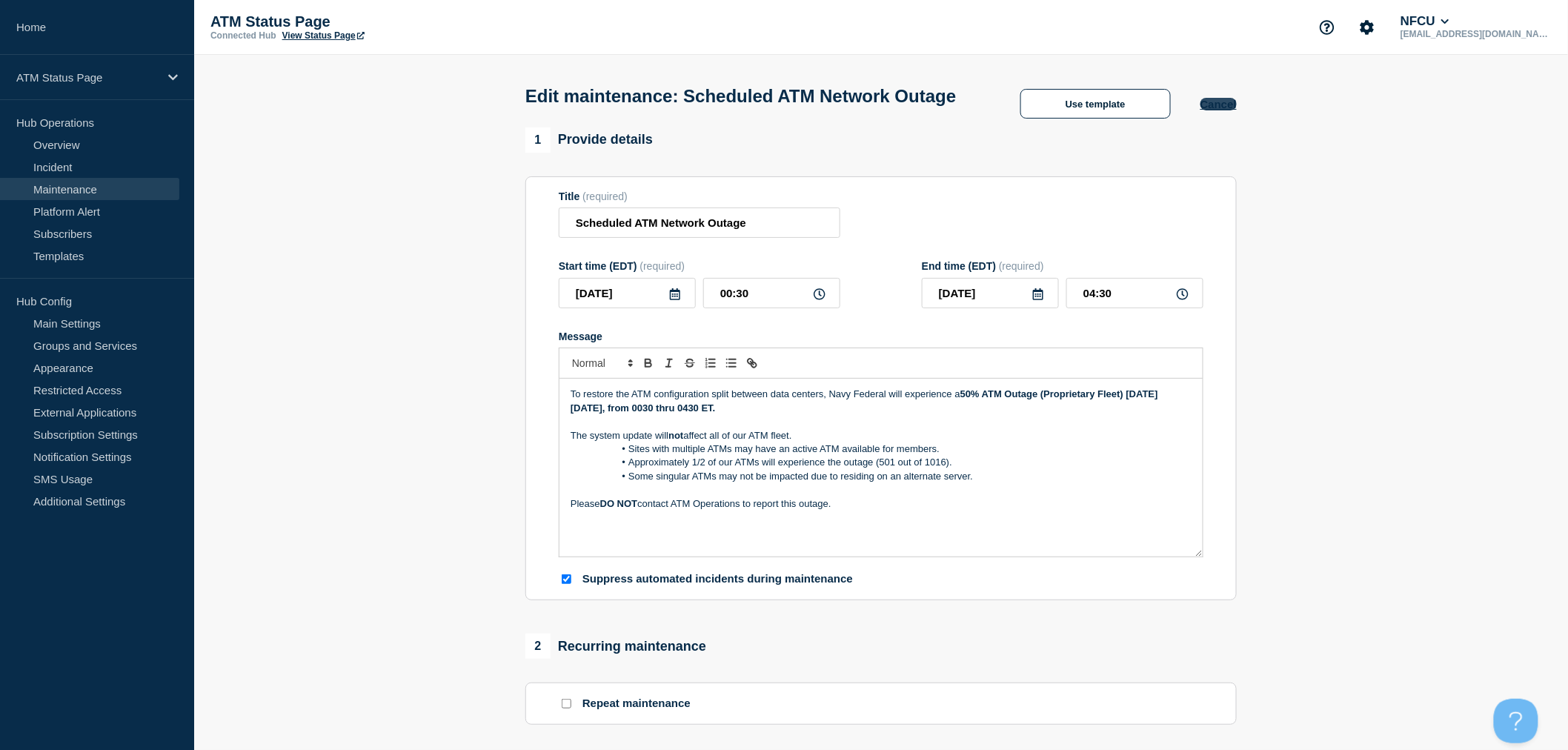
click at [1233, 110] on button "Cancel" at bounding box center [1218, 104] width 36 height 12
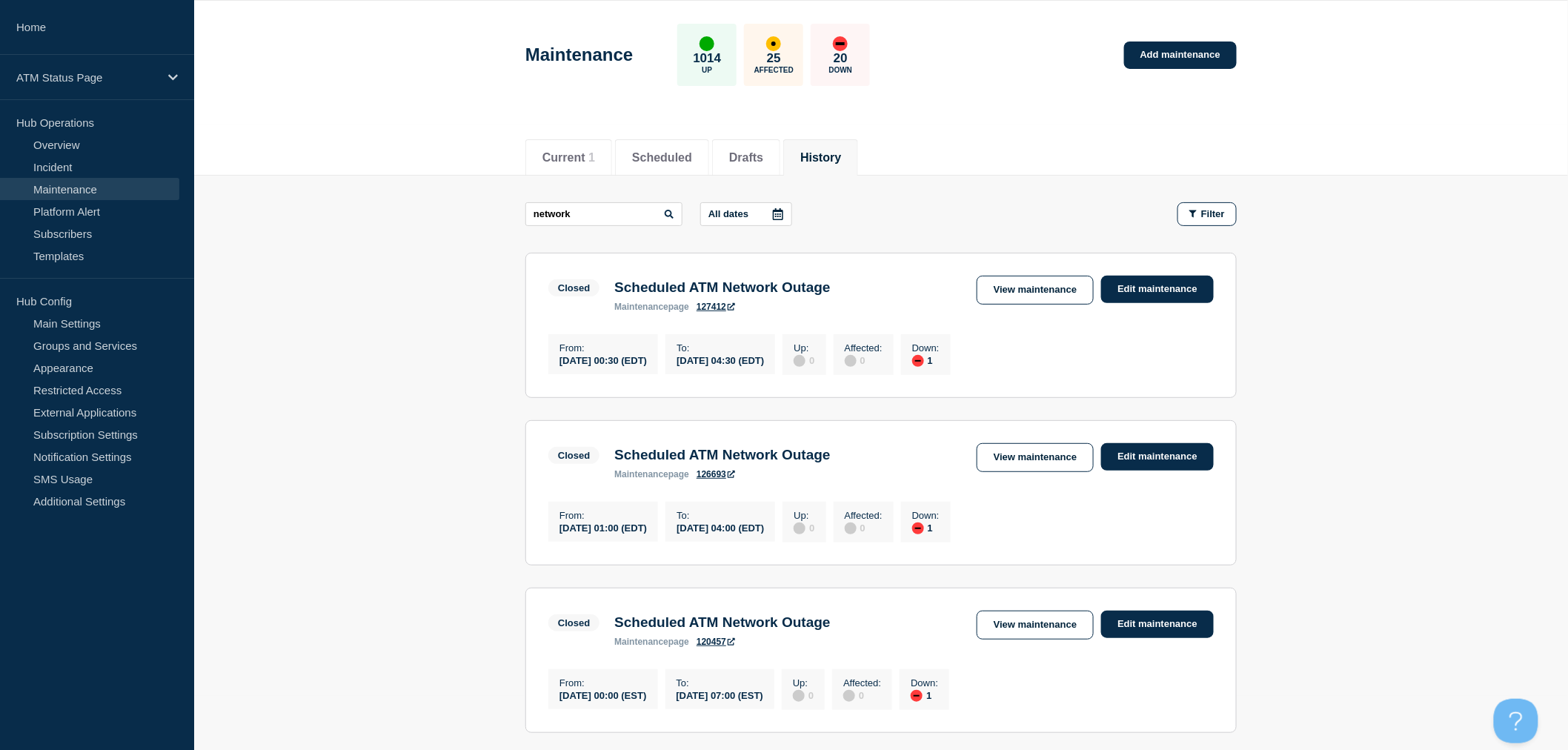
scroll to position [83, 0]
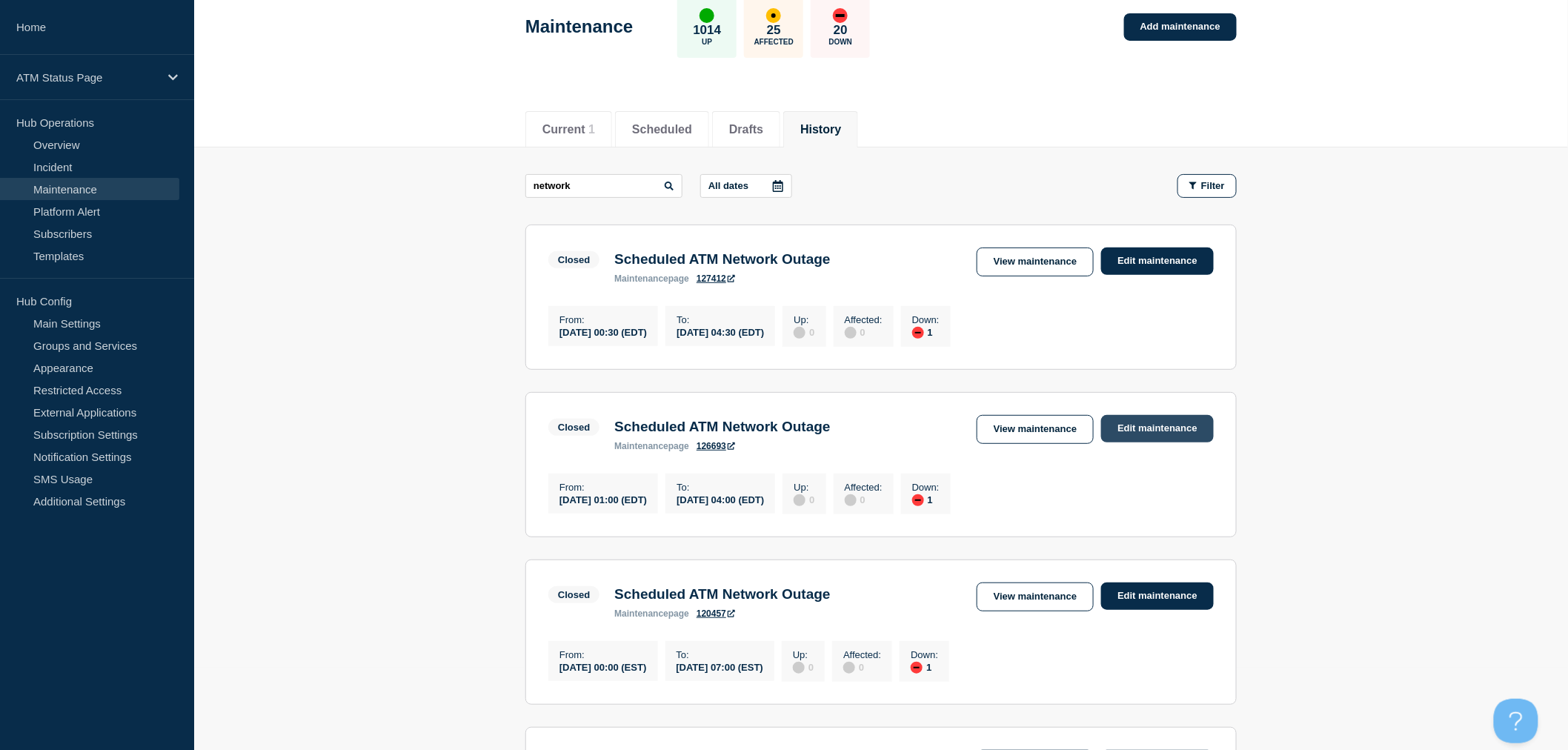
click at [1167, 434] on link "Edit maintenance" at bounding box center [1157, 429] width 113 height 28
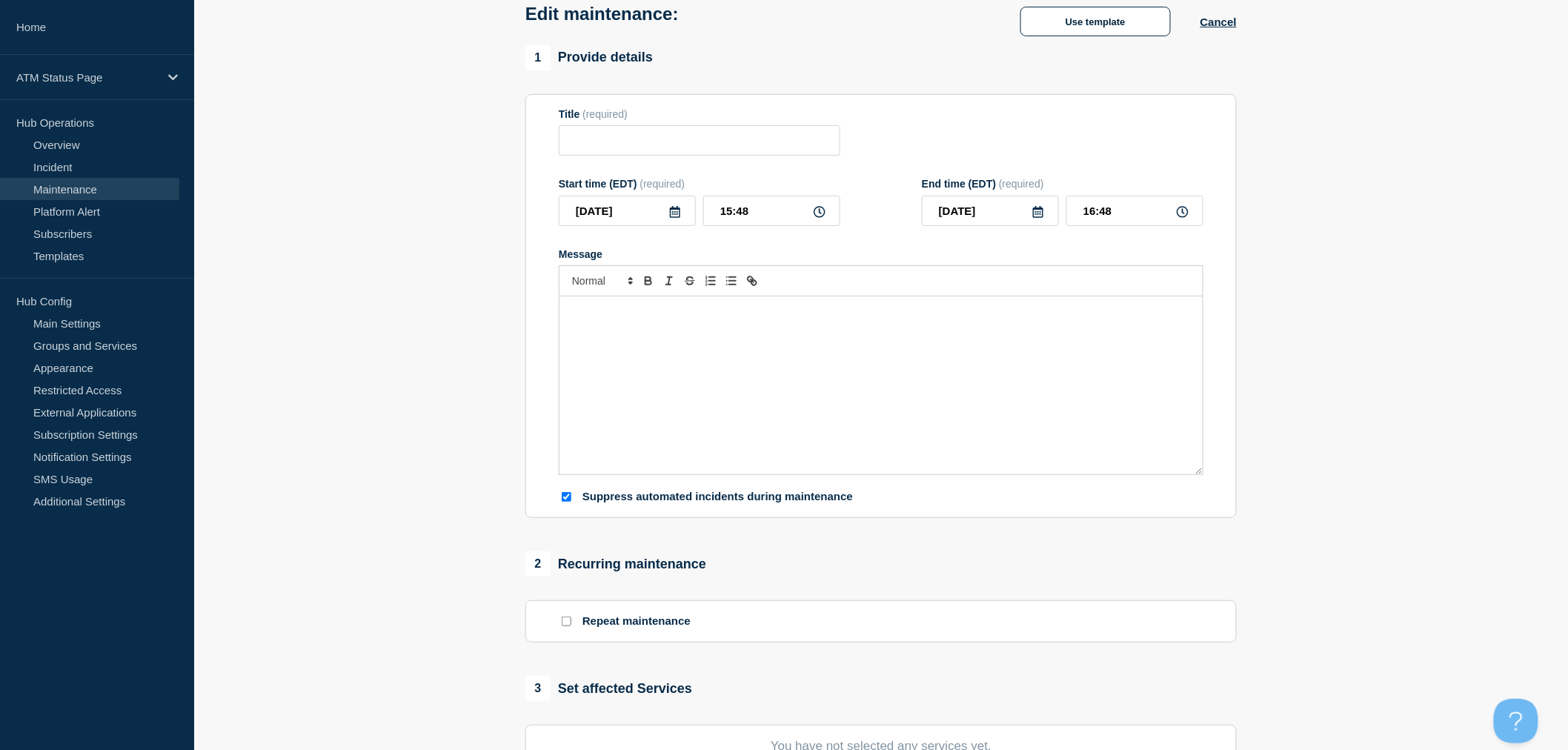
type input "Scheduled ATM Network Outage"
type input "2025-04-26"
type input "01:00"
type input "2025-04-26"
type input "04:00"
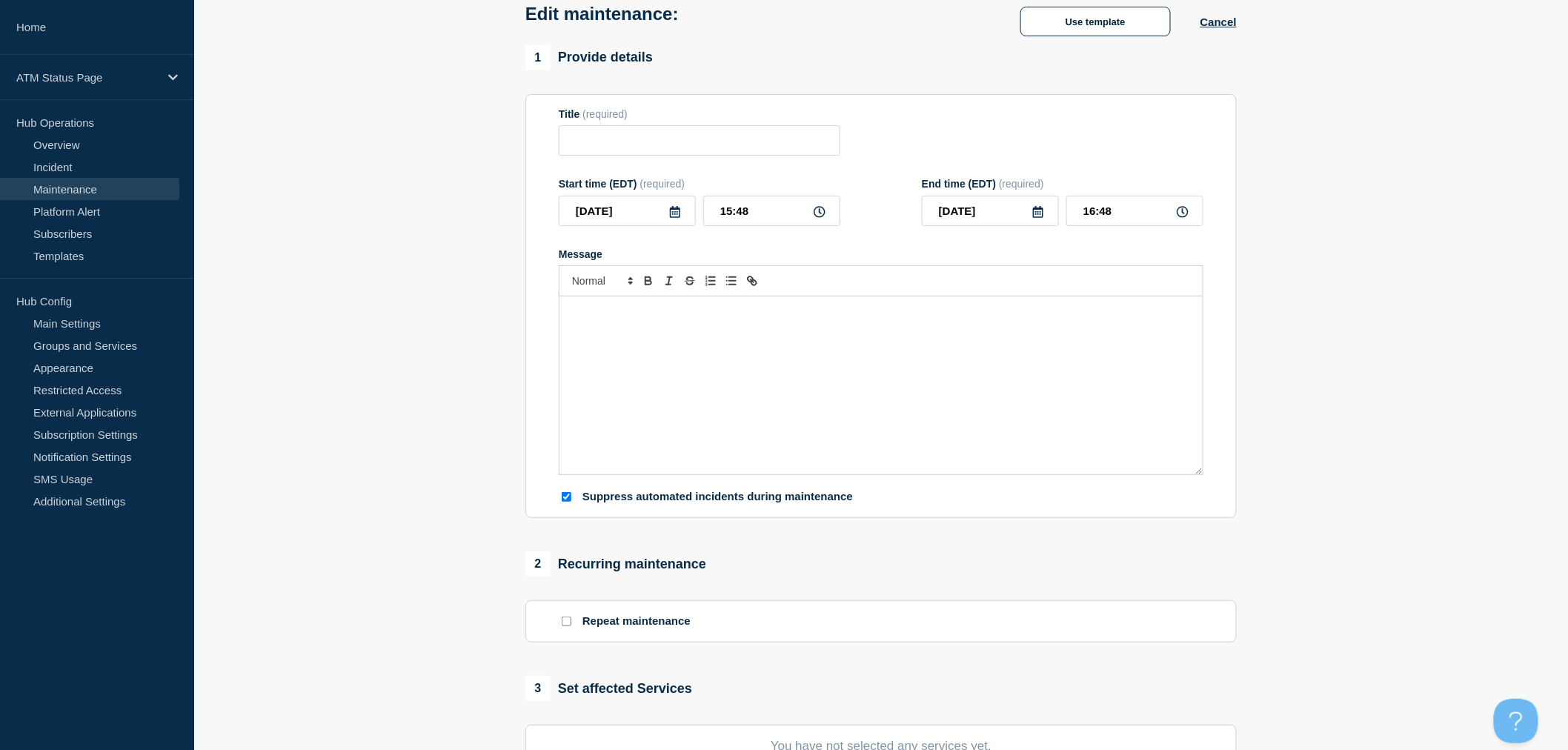
checkbox input "true"
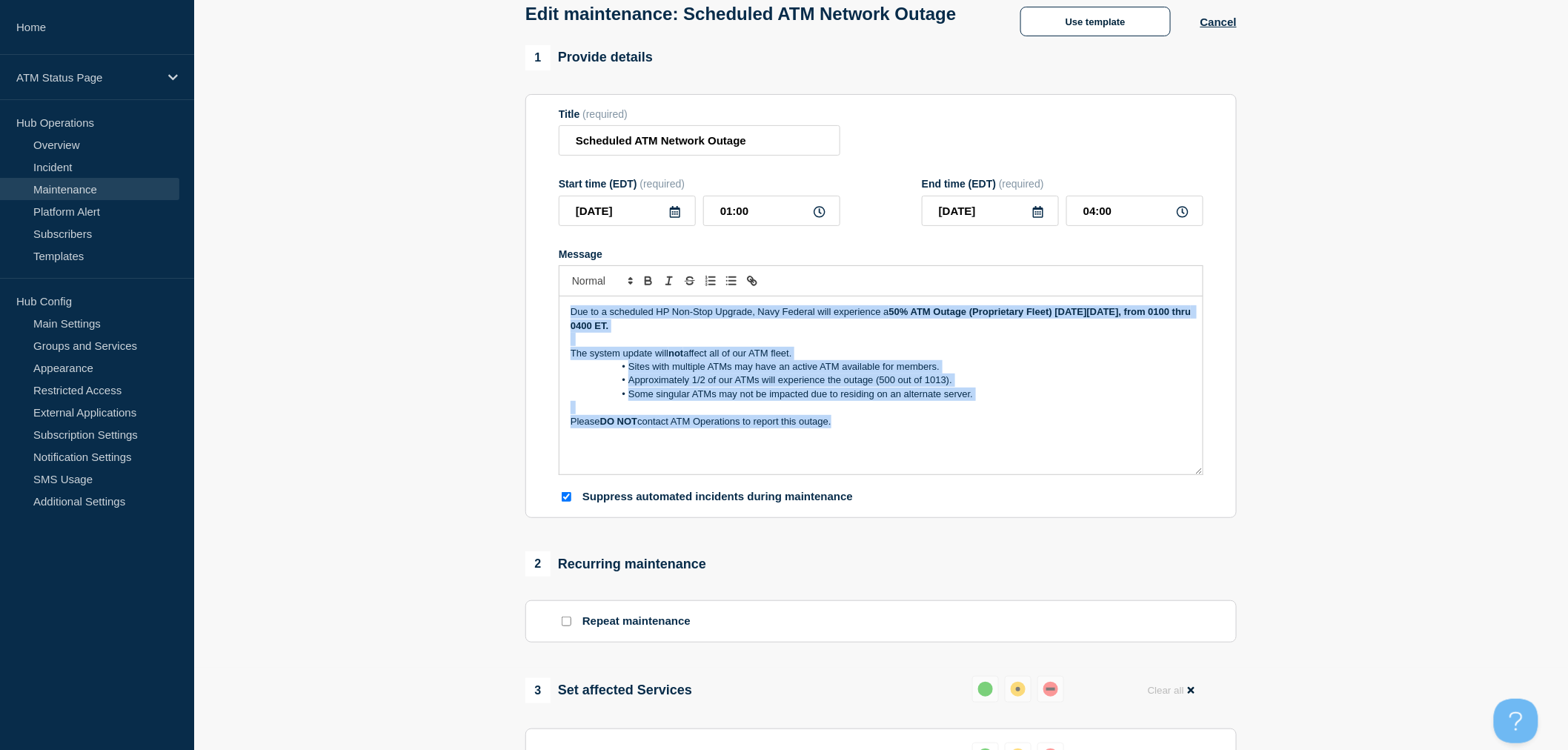
drag, startPoint x: 927, startPoint y: 465, endPoint x: 499, endPoint y: 337, distance: 446.7
click at [499, 337] on section "1 Provide details Title (required) Scheduled ATM Network Outage Start time (EDT…" at bounding box center [881, 598] width 1374 height 1107
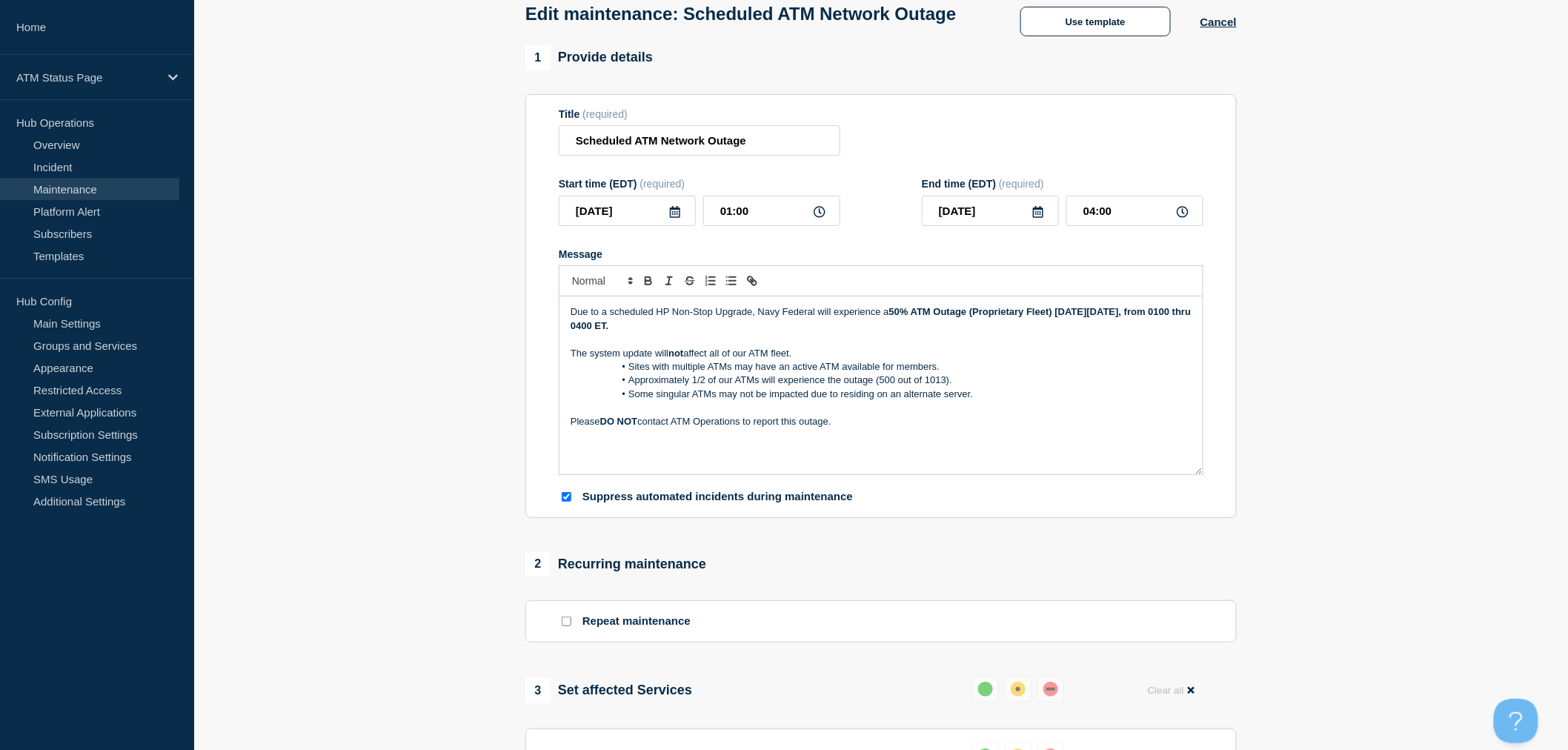
click at [1374, 397] on section "1 Provide details Title (required) Scheduled ATM Network Outage Start time (EDT…" at bounding box center [881, 598] width 1374 height 1107
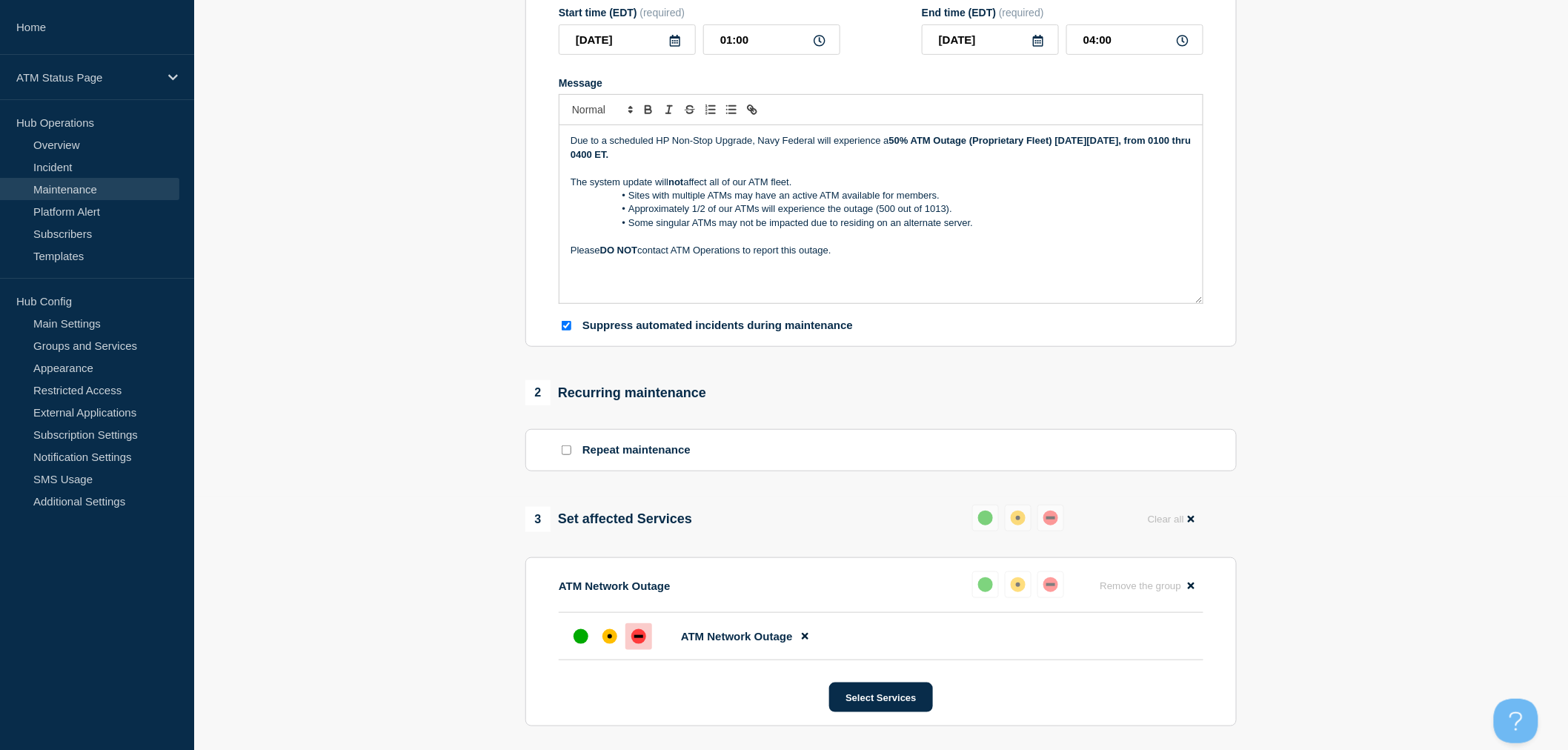
scroll to position [247, 0]
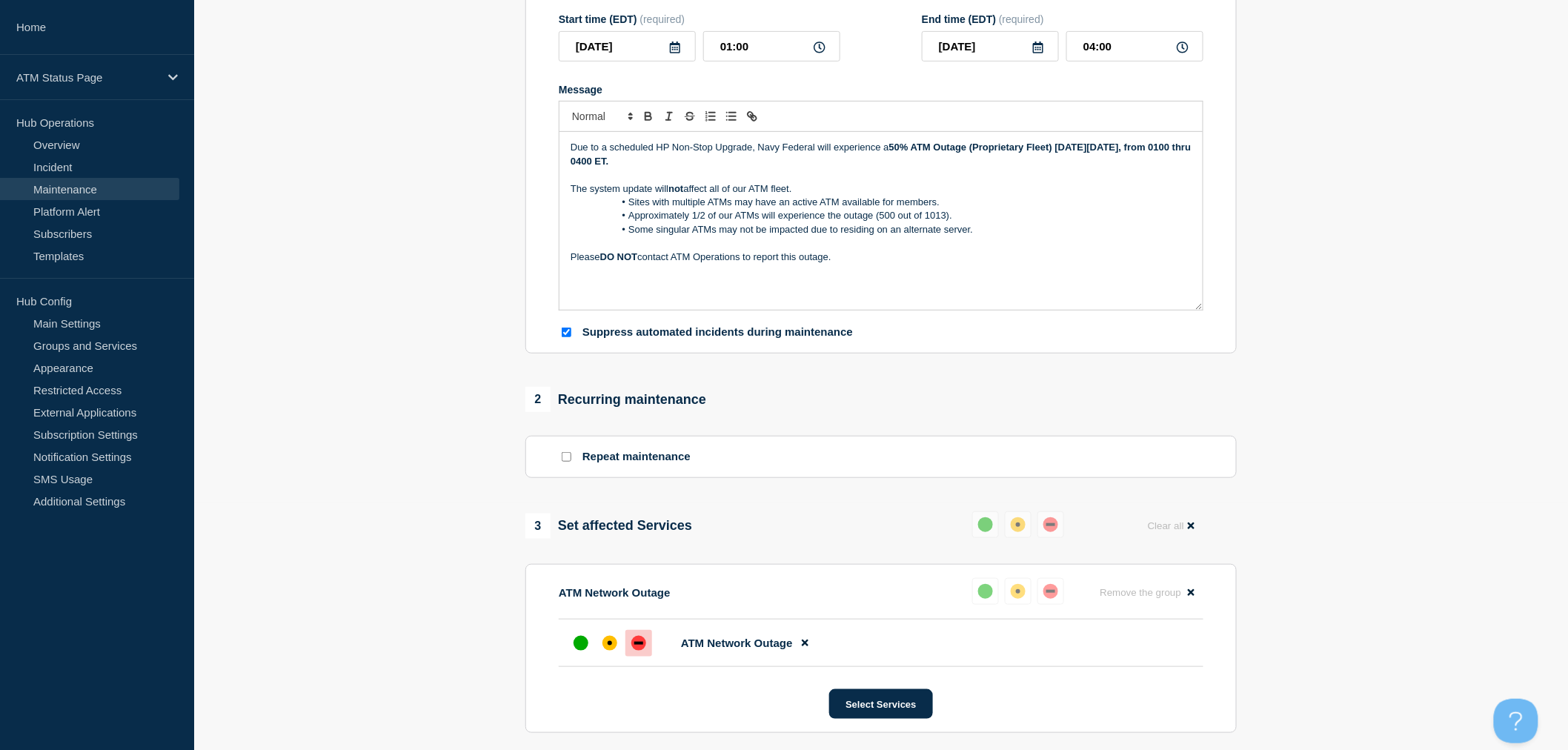
click at [1401, 551] on section "1 Provide details Title (required) Scheduled ATM Network Outage Start time (EDT…" at bounding box center [881, 434] width 1374 height 1107
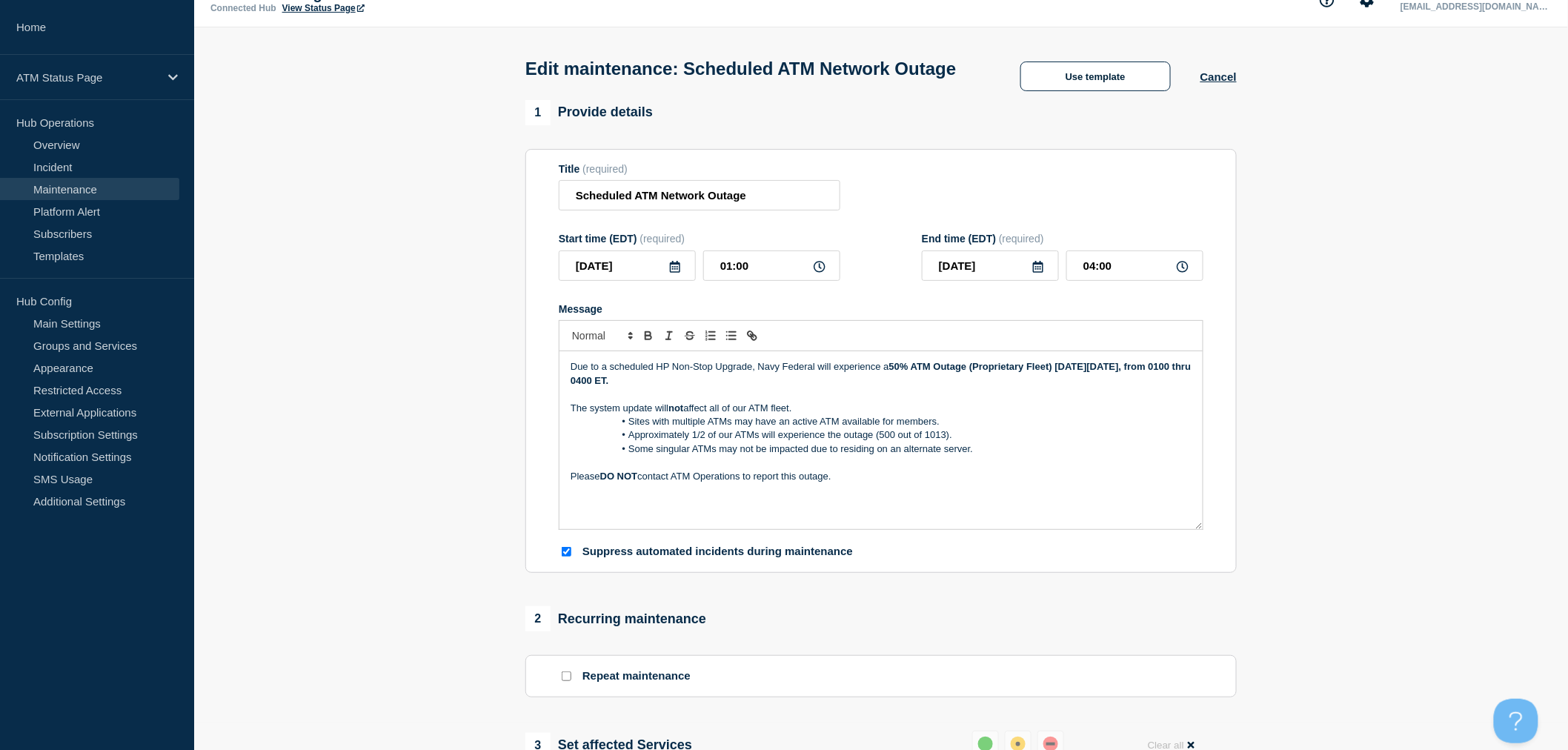
scroll to position [0, 0]
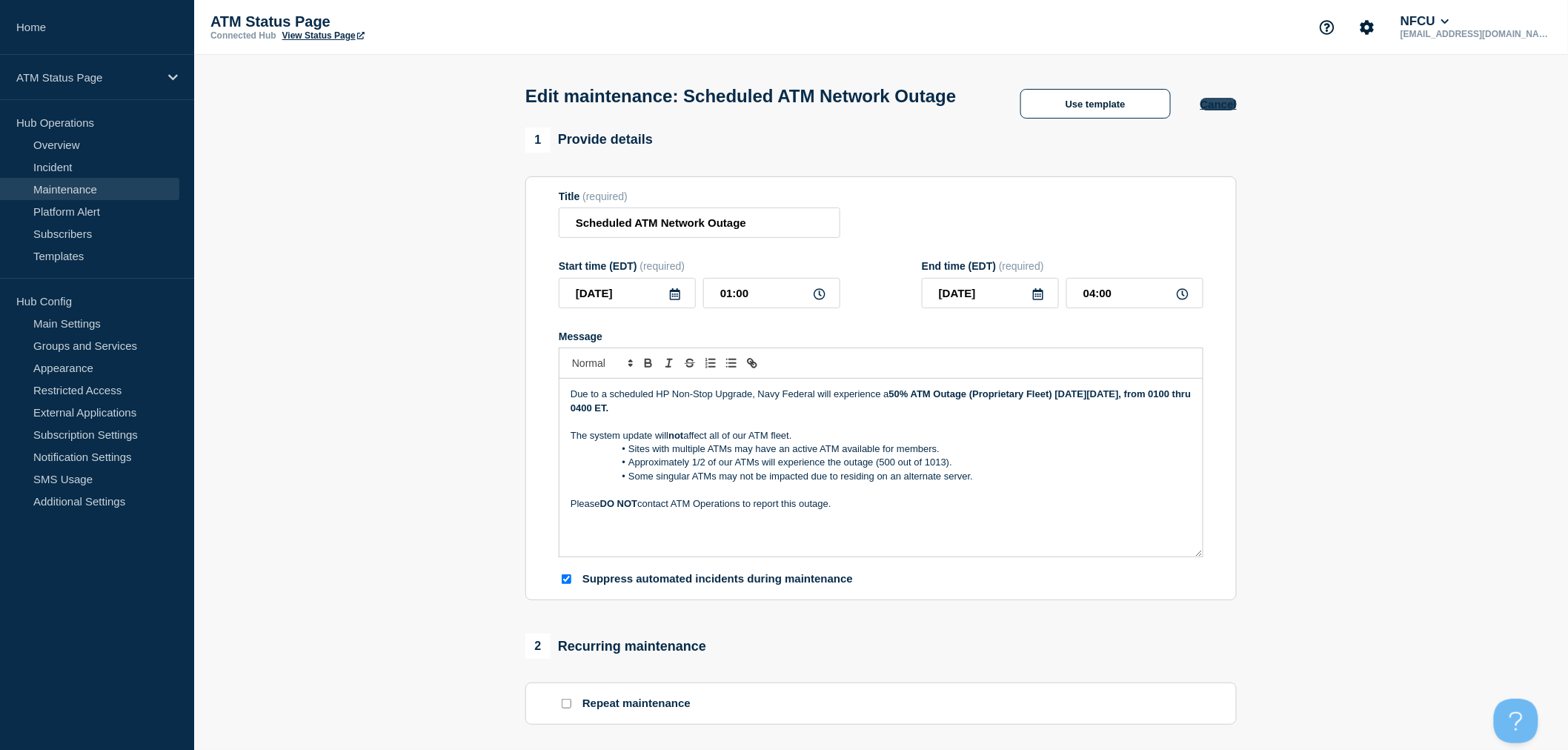
click at [1212, 110] on button "Cancel" at bounding box center [1218, 104] width 36 height 12
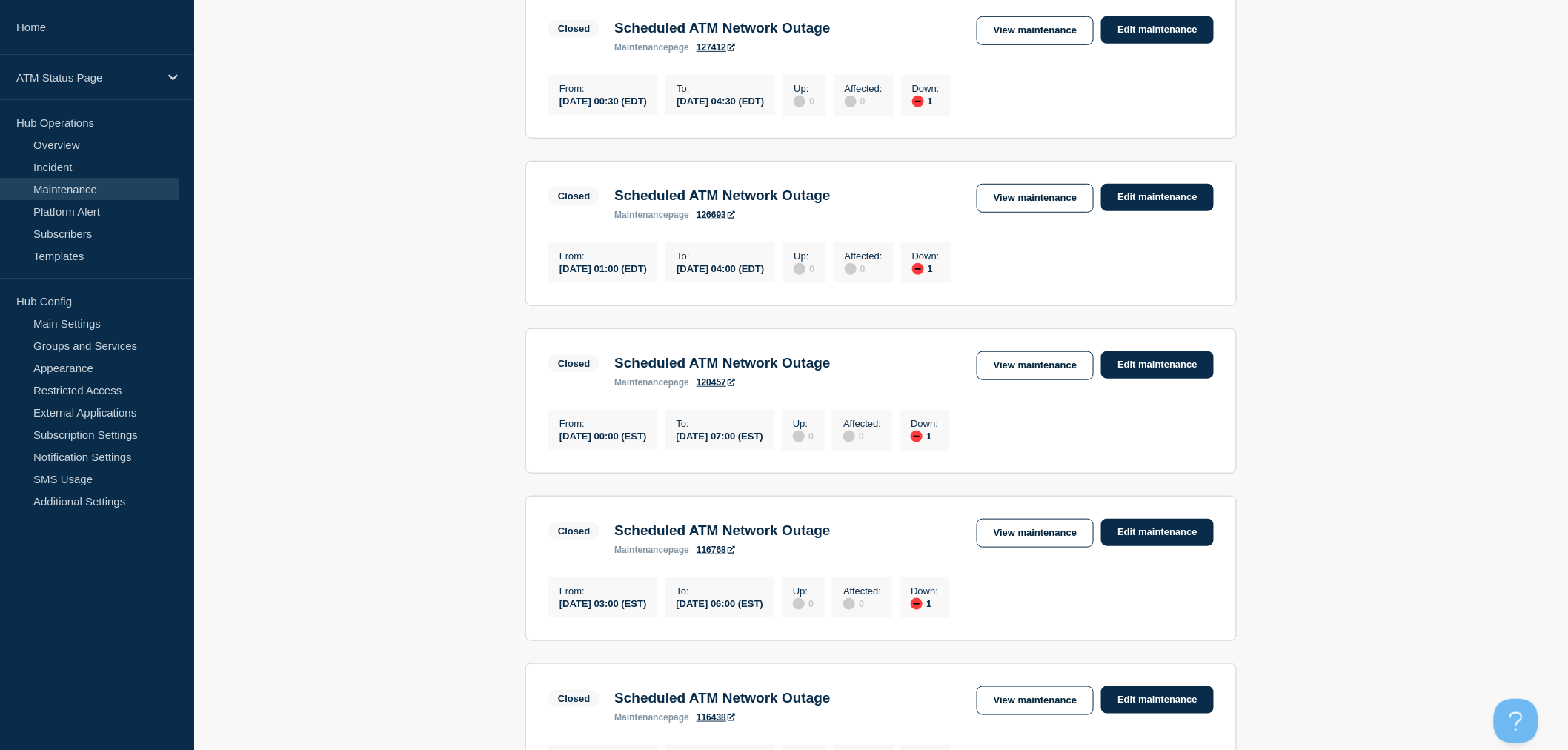
scroll to position [329, 0]
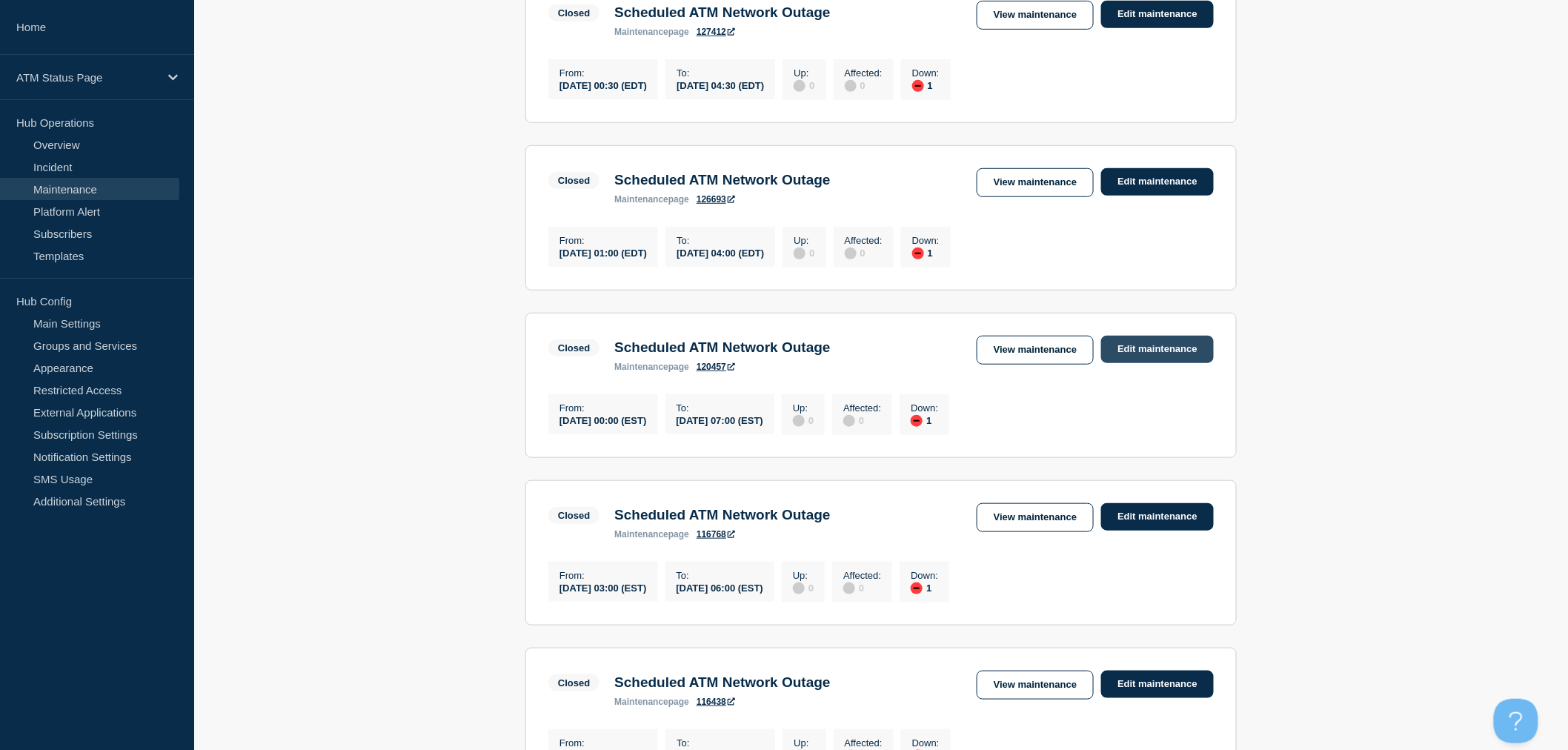
click at [1168, 351] on link "Edit maintenance" at bounding box center [1157, 349] width 113 height 28
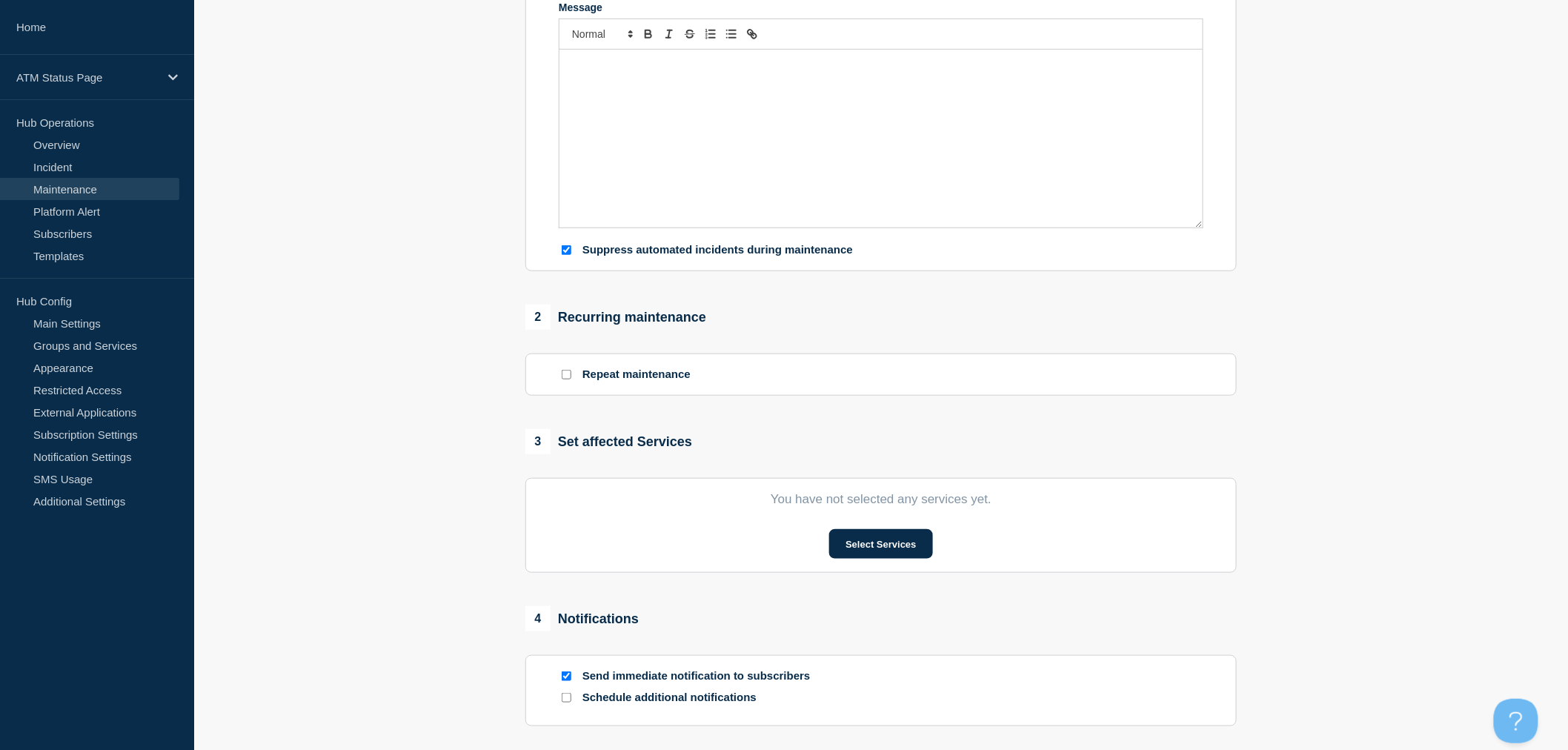
type input "Scheduled ATM Network Outage"
type input "2025-01-12"
type input "00:00"
type input "2025-01-12"
type input "07:00"
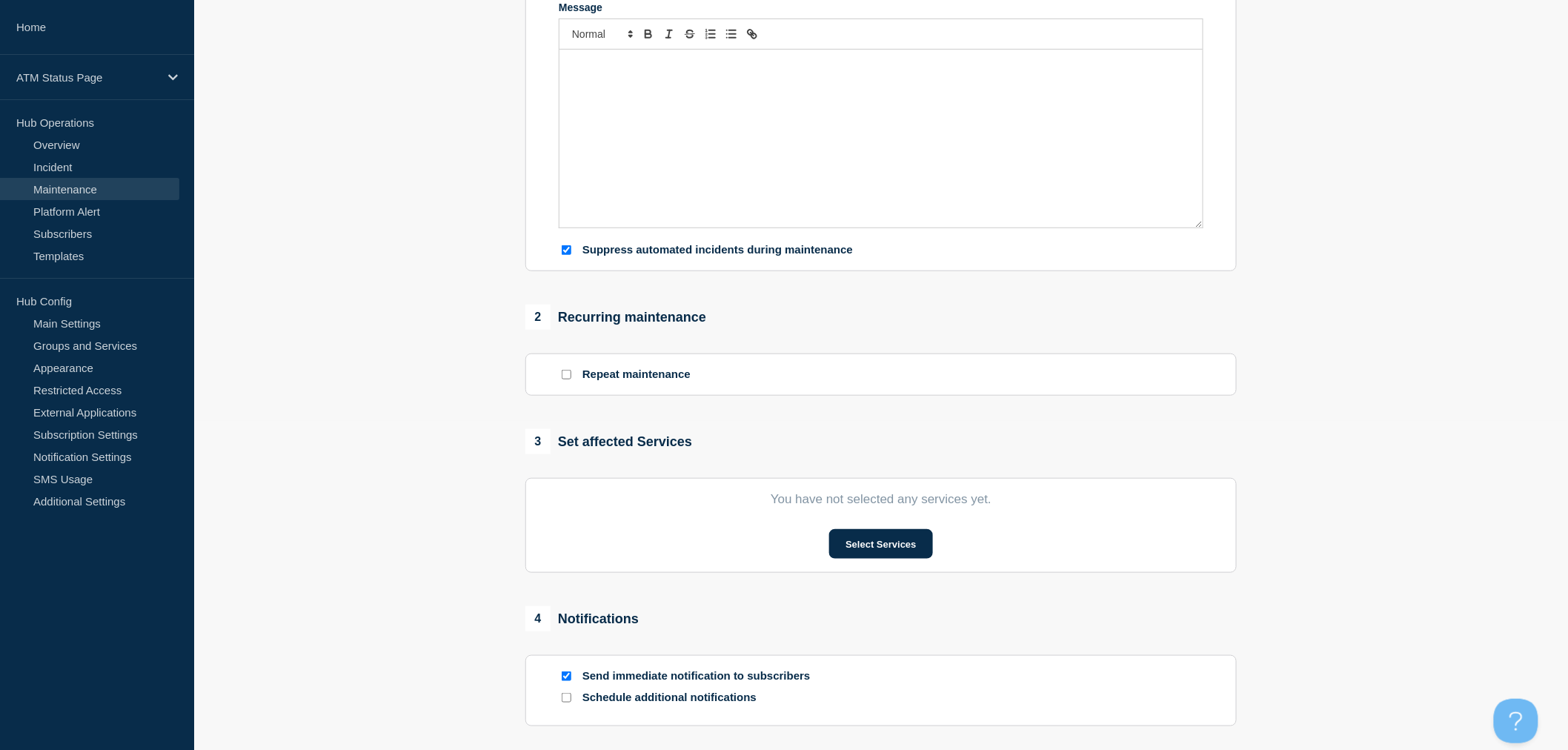
checkbox input "true"
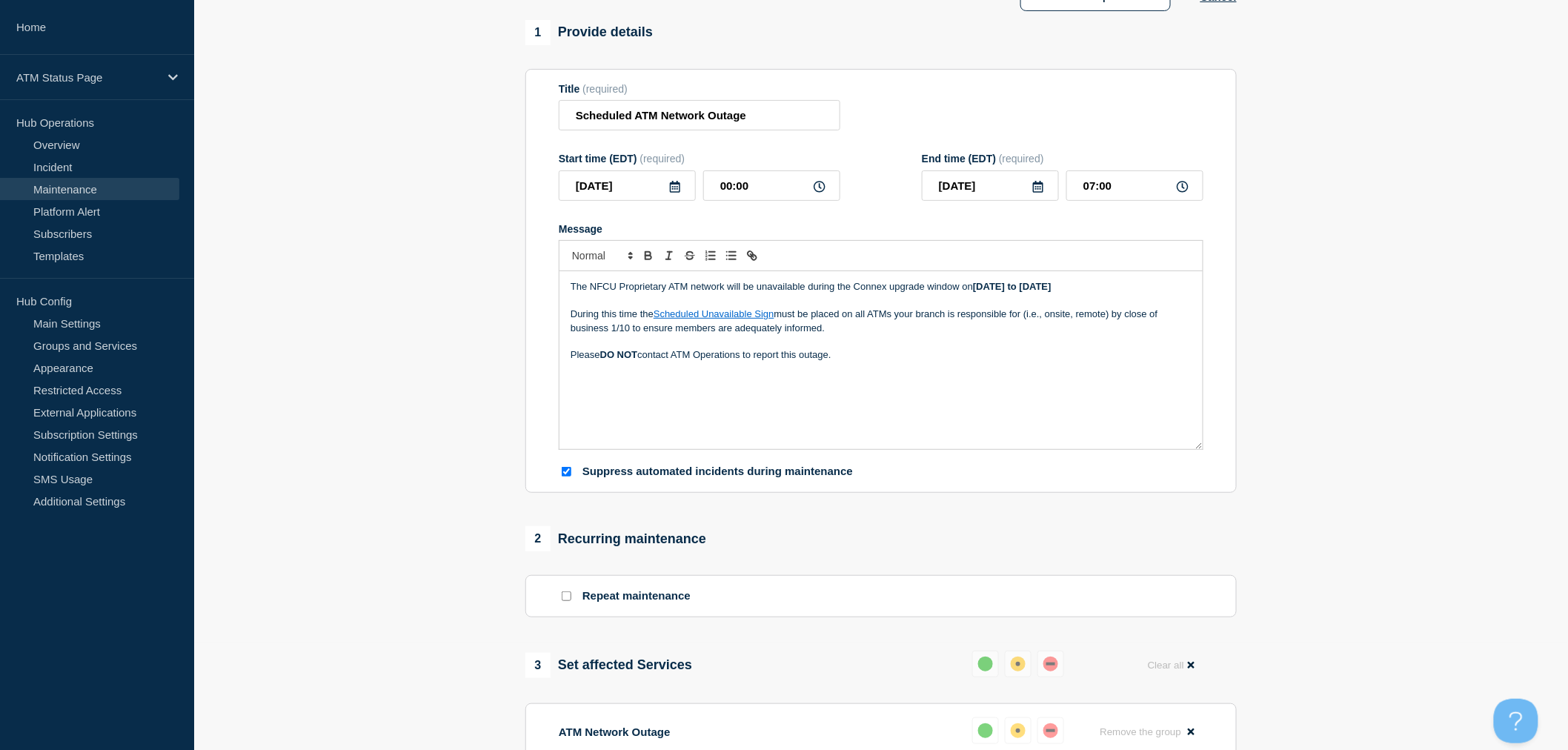
scroll to position [83, 0]
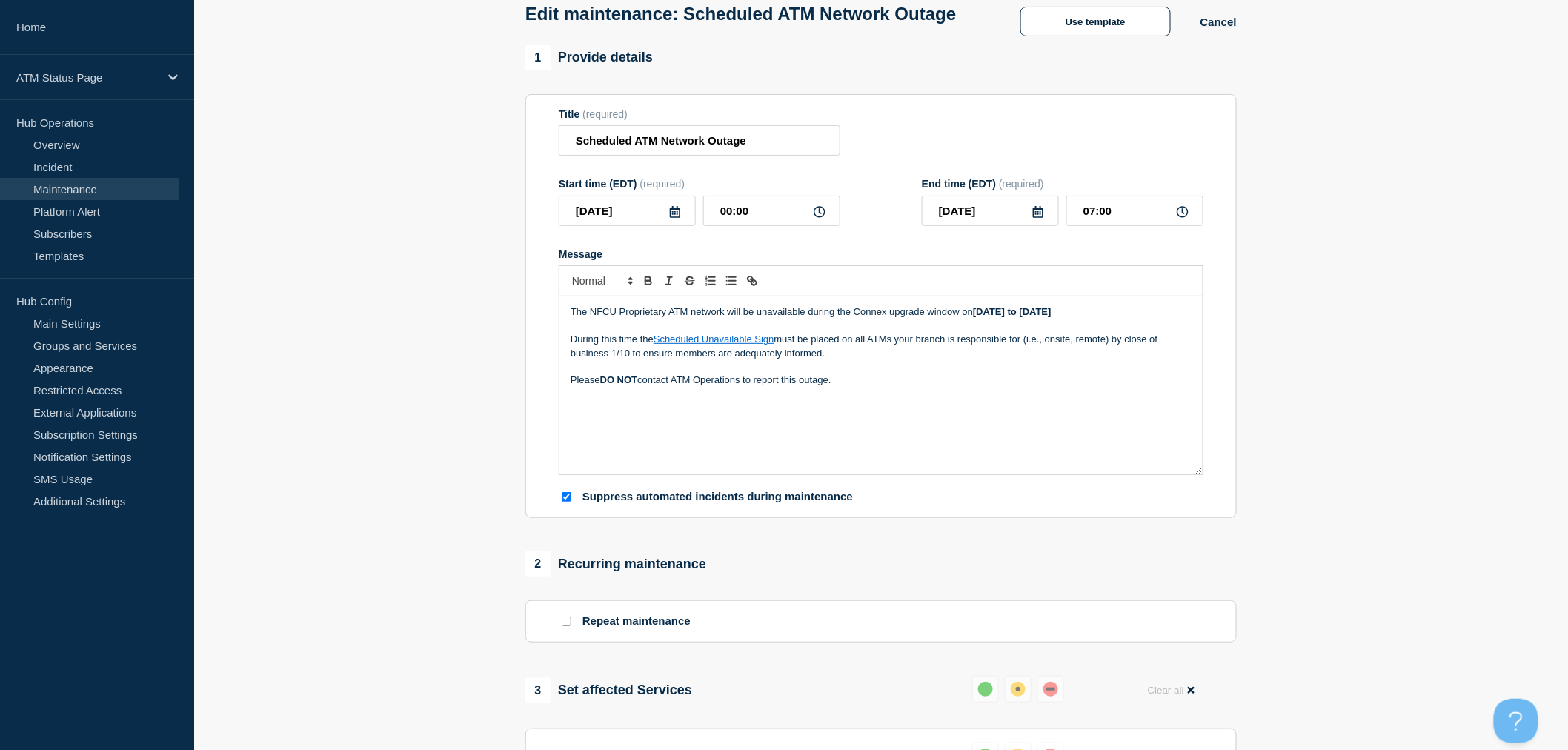
click at [1346, 412] on section "1 Provide details Title (required) Scheduled ATM Network Outage Start time (EDT…" at bounding box center [881, 598] width 1374 height 1107
click at [1504, 569] on section "1 Provide details Title (required) Scheduled ATM Network Outage Start time (EDT…" at bounding box center [881, 598] width 1374 height 1107
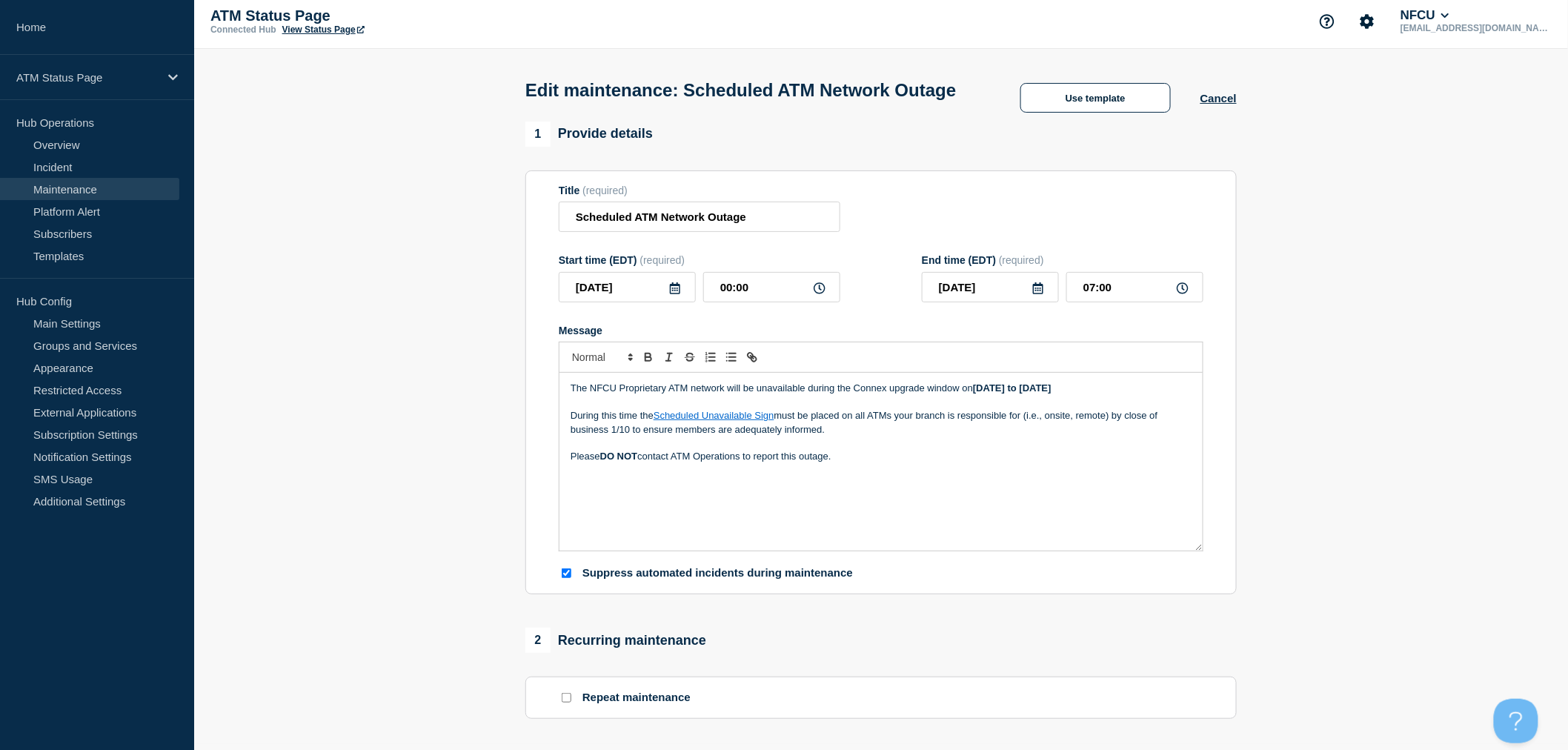
scroll to position [0, 0]
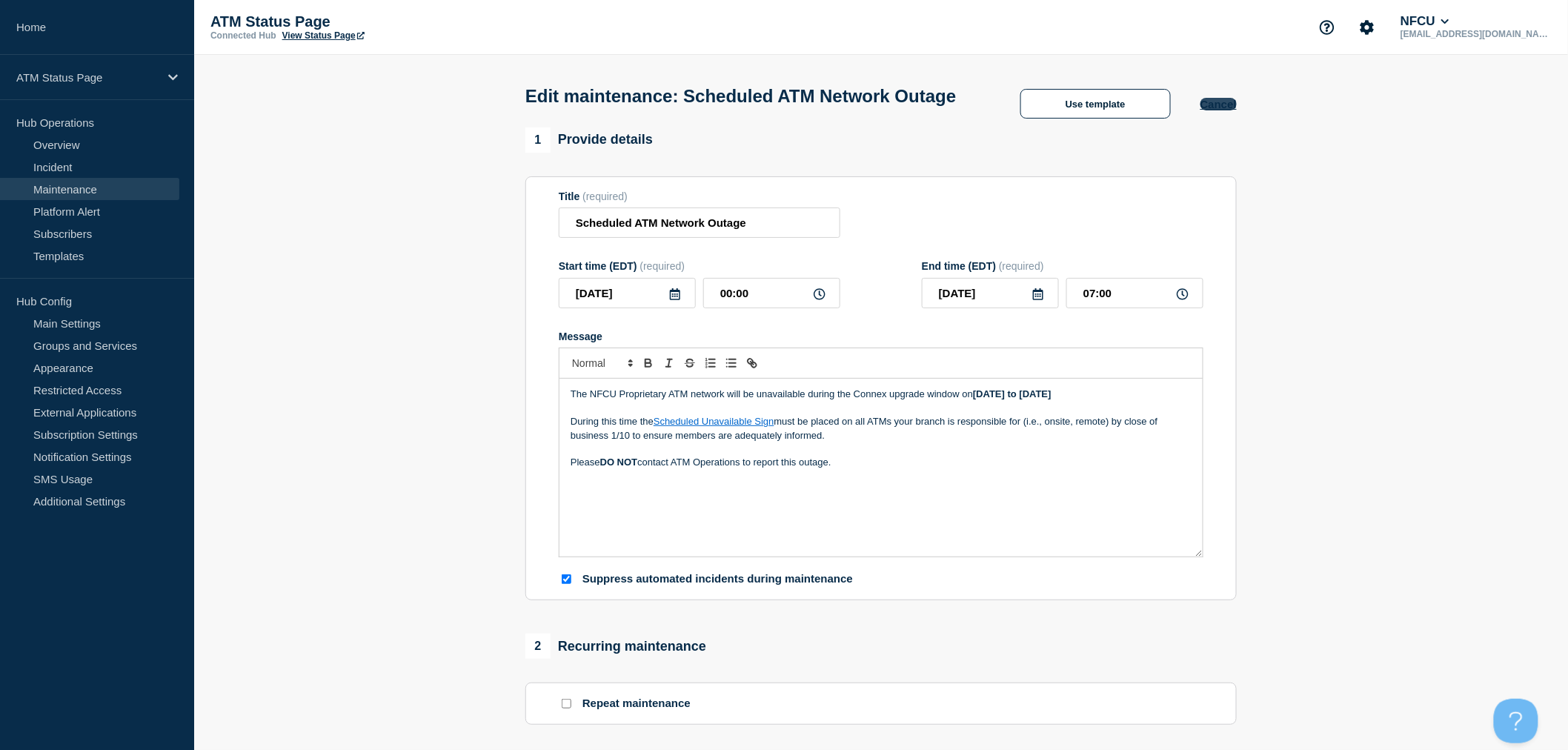
click at [1209, 110] on button "Cancel" at bounding box center [1218, 104] width 36 height 12
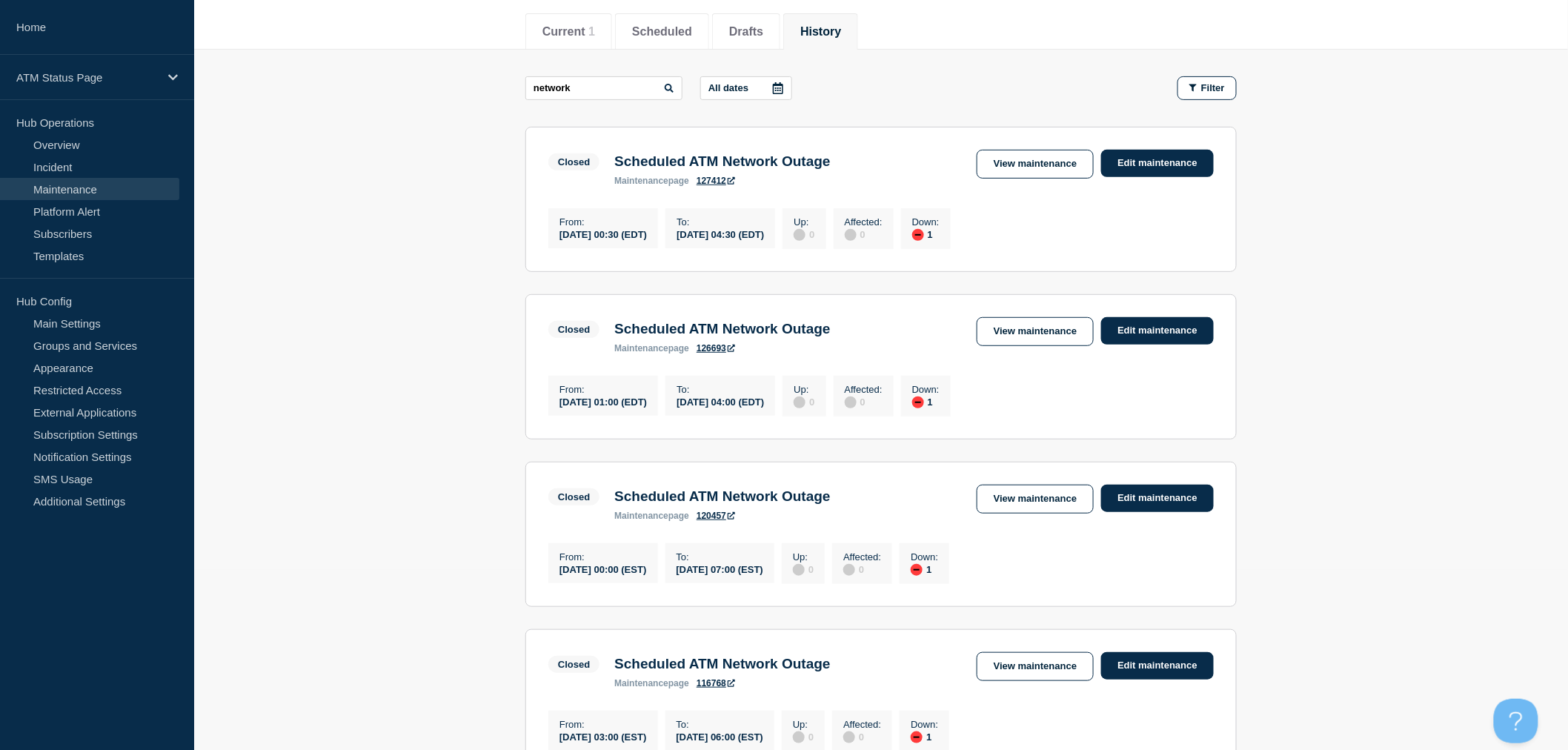
scroll to position [247, 0]
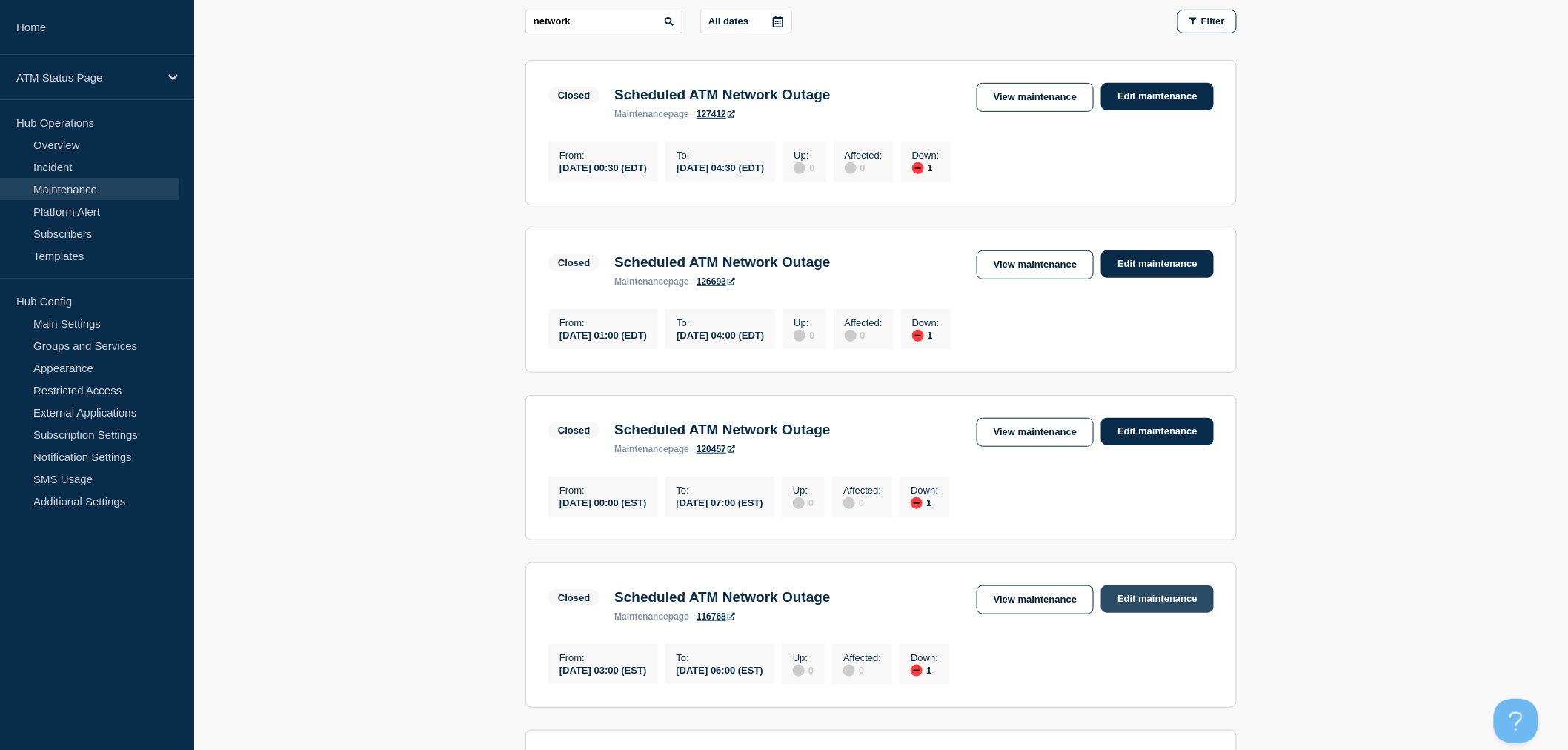
click at [1170, 611] on link "Edit maintenance" at bounding box center [1157, 599] width 113 height 28
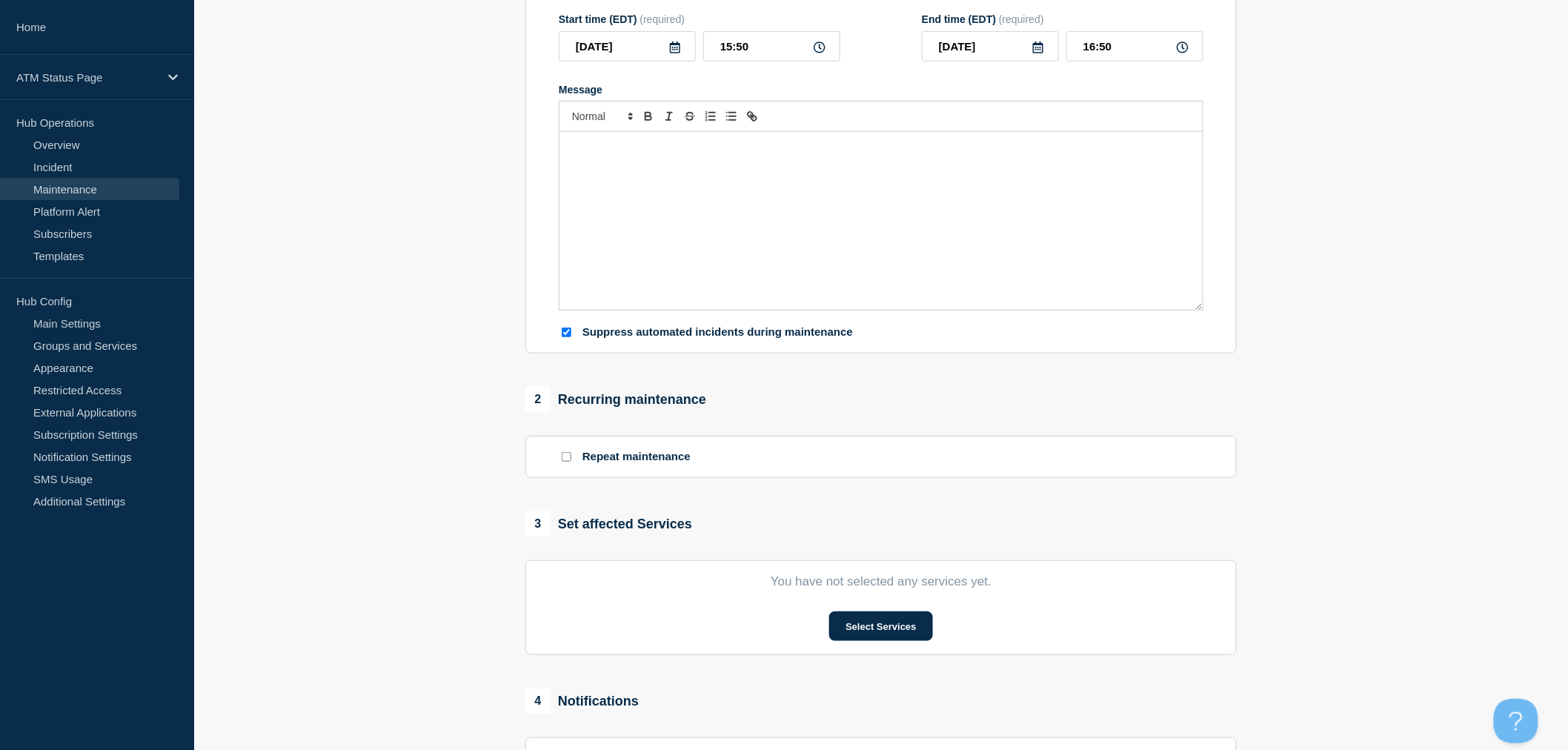
type input "Scheduled ATM Network Outage"
type input "2024-11-03"
type input "03:00"
type input "2024-11-03"
type input "06:00"
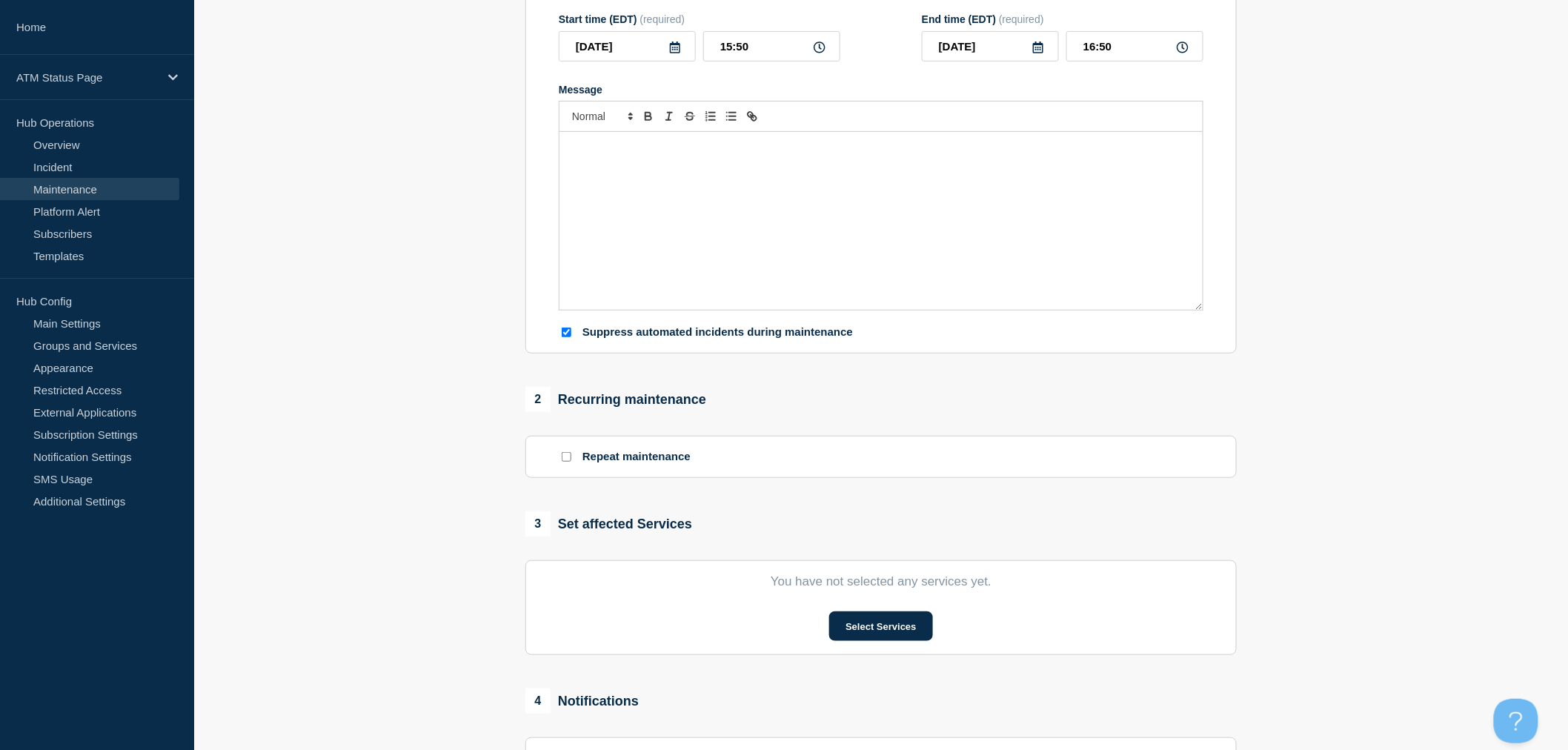
checkbox input "true"
